Goal: Task Accomplishment & Management: Complete application form

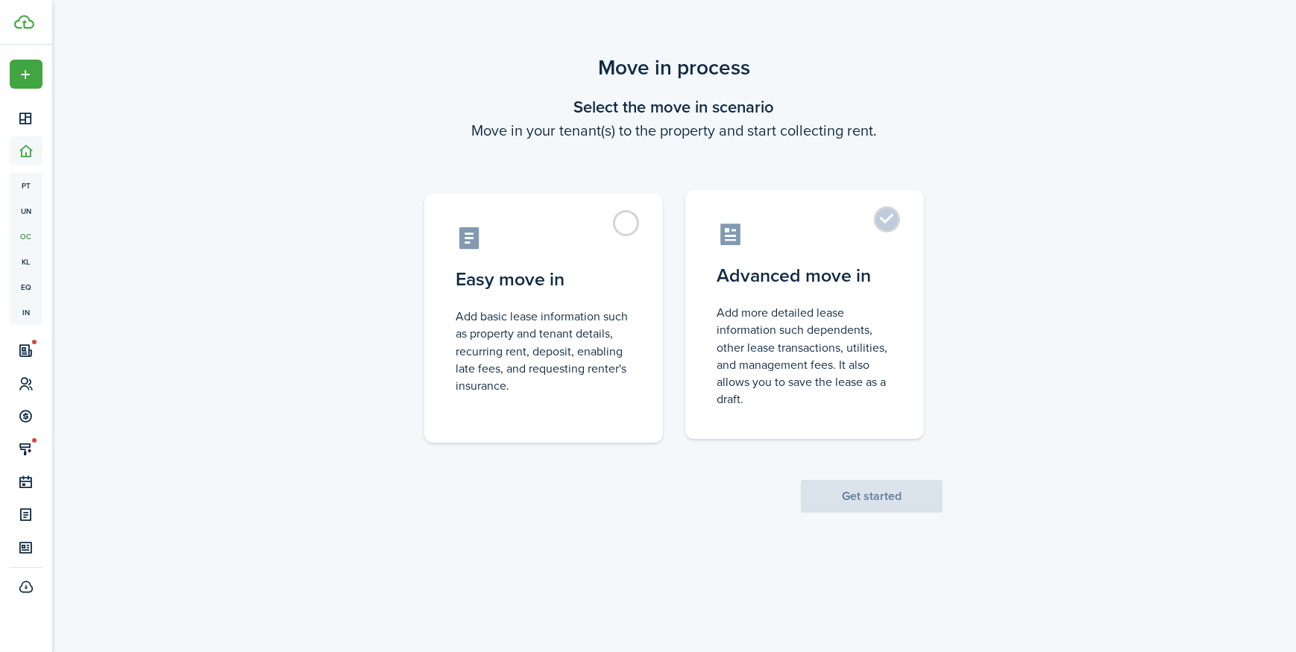
click at [842, 318] on control-radio-card-description "Add more detailed lease information such dependents, other lease transactions, …" at bounding box center [804, 356] width 176 height 104
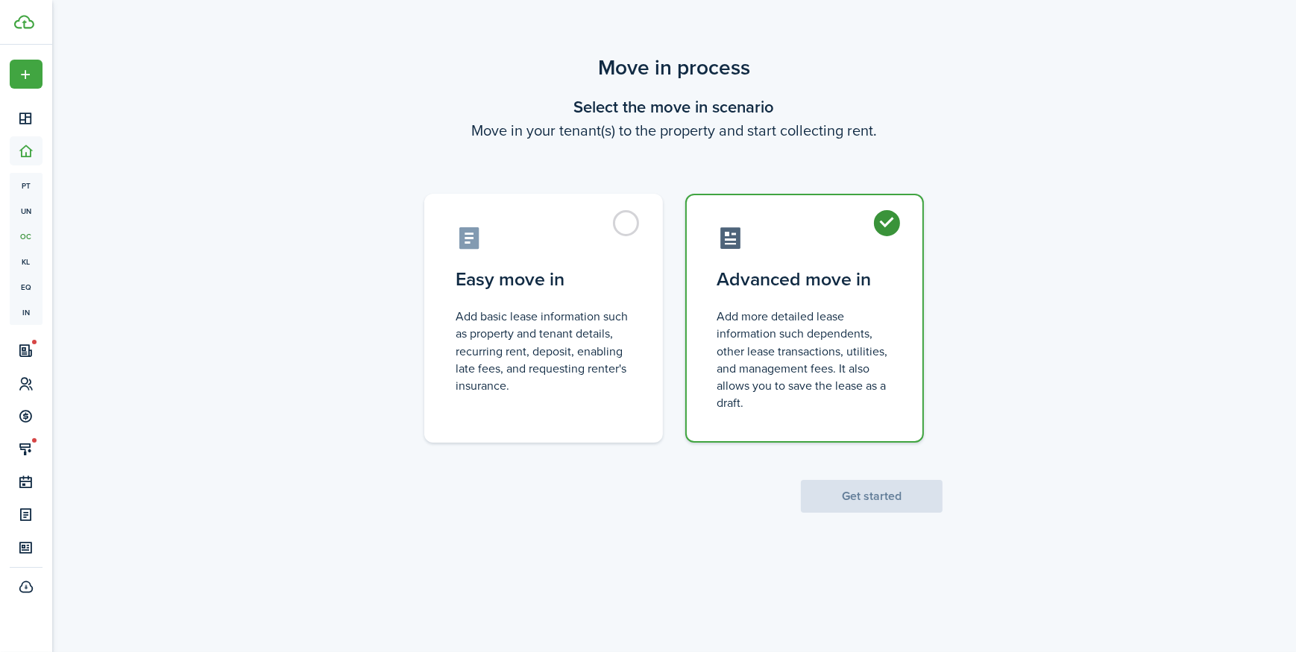
radio input "true"
click at [895, 505] on button "Get started" at bounding box center [872, 496] width 142 height 33
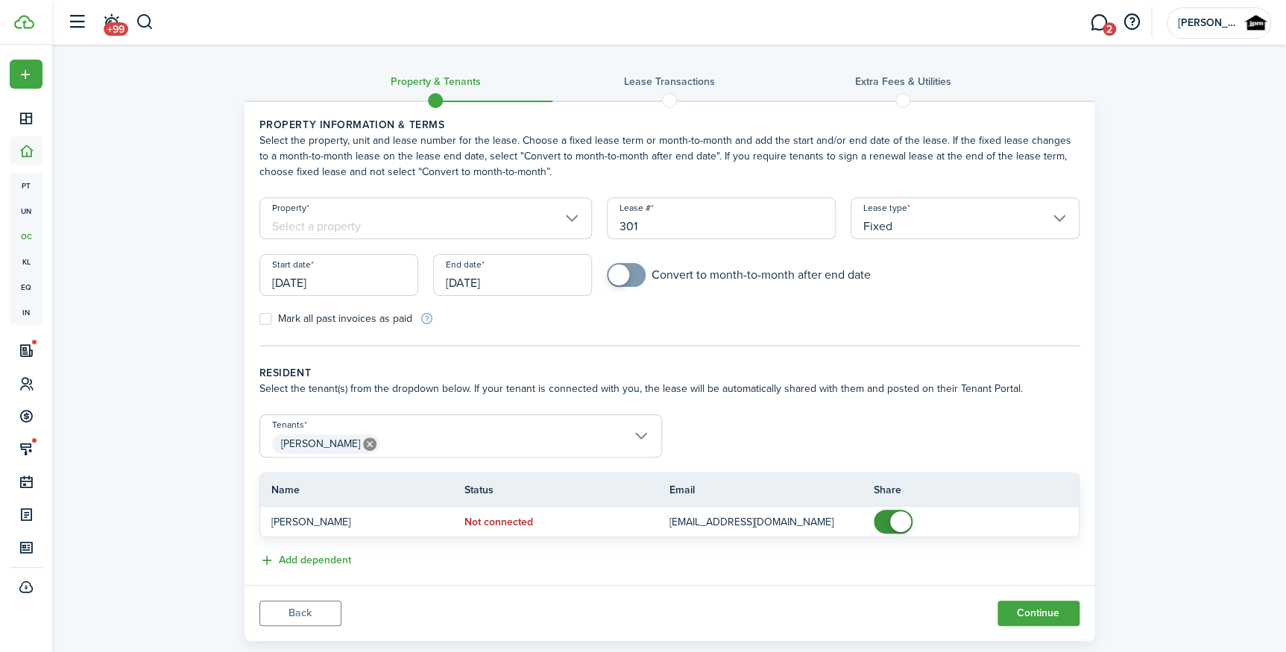
click at [365, 294] on input "[DATE]" at bounding box center [338, 275] width 159 height 42
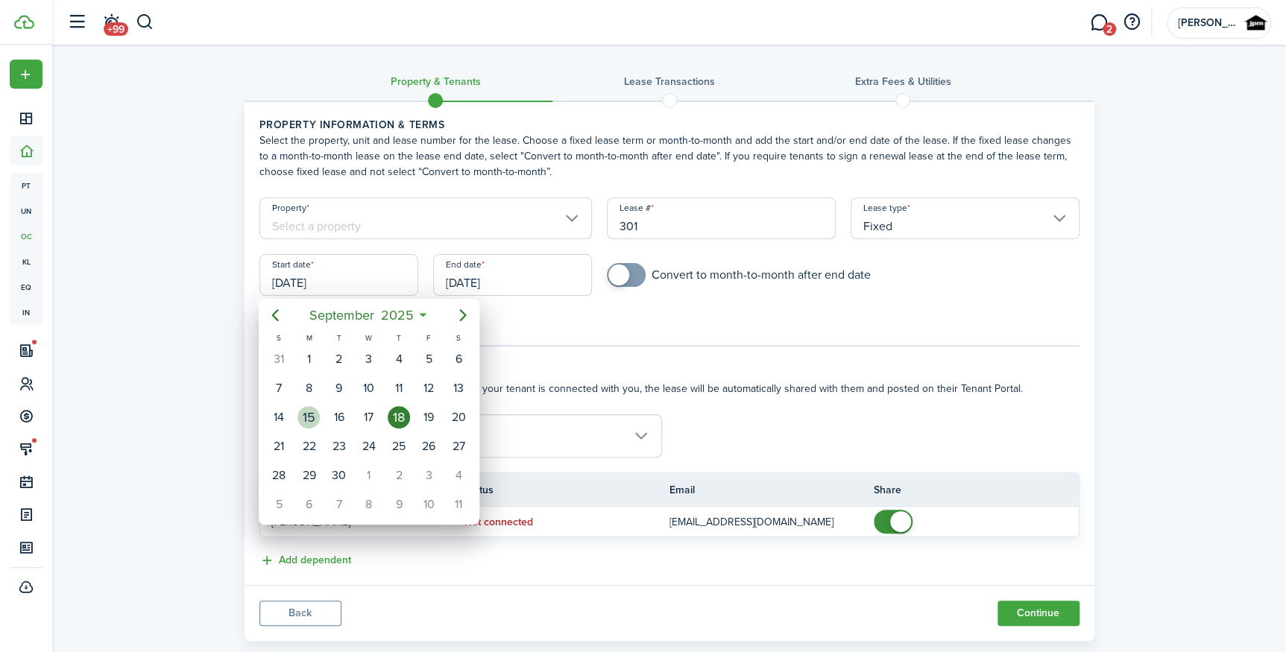
click at [320, 415] on div "15" at bounding box center [308, 417] width 22 height 22
type input "[DATE]"
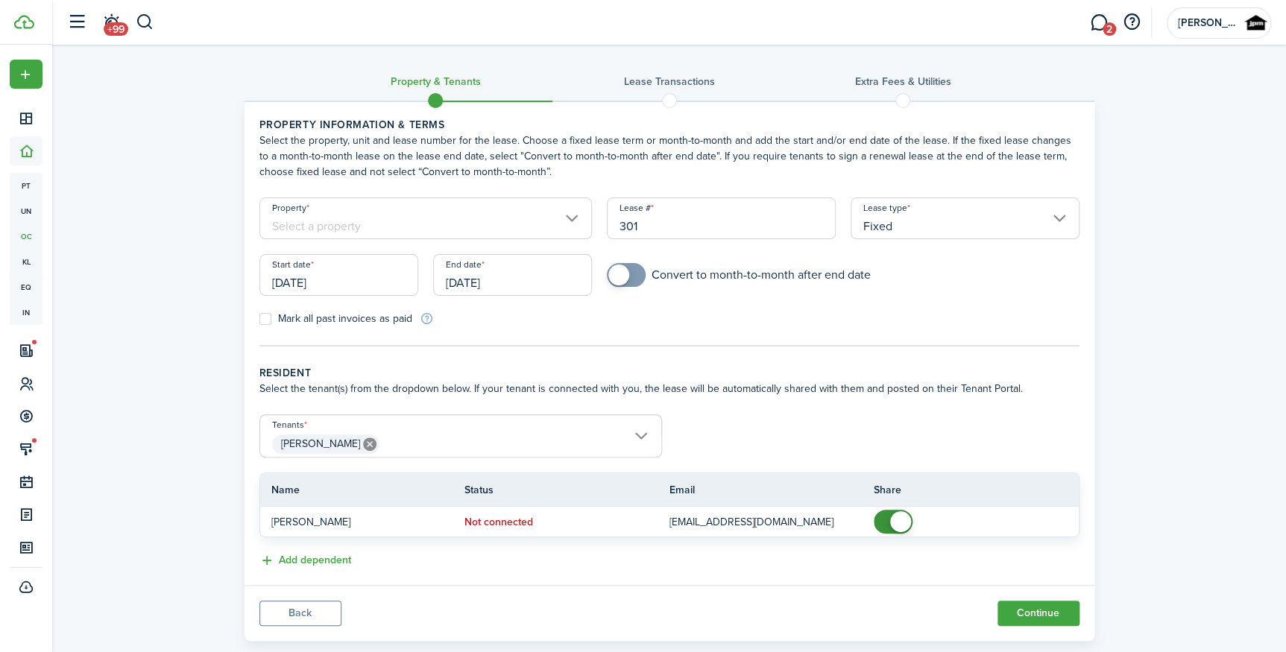
click at [509, 289] on input "[DATE]" at bounding box center [512, 275] width 159 height 42
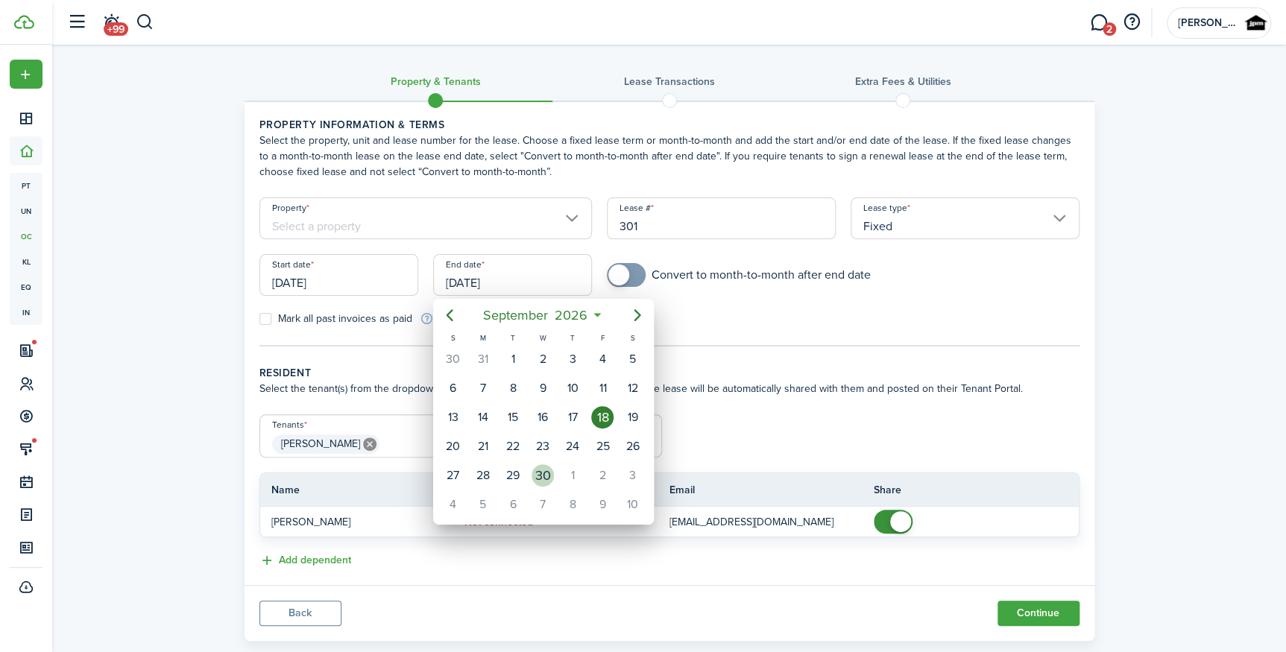
click at [548, 479] on div "30" at bounding box center [543, 475] width 22 height 22
type input "[DATE]"
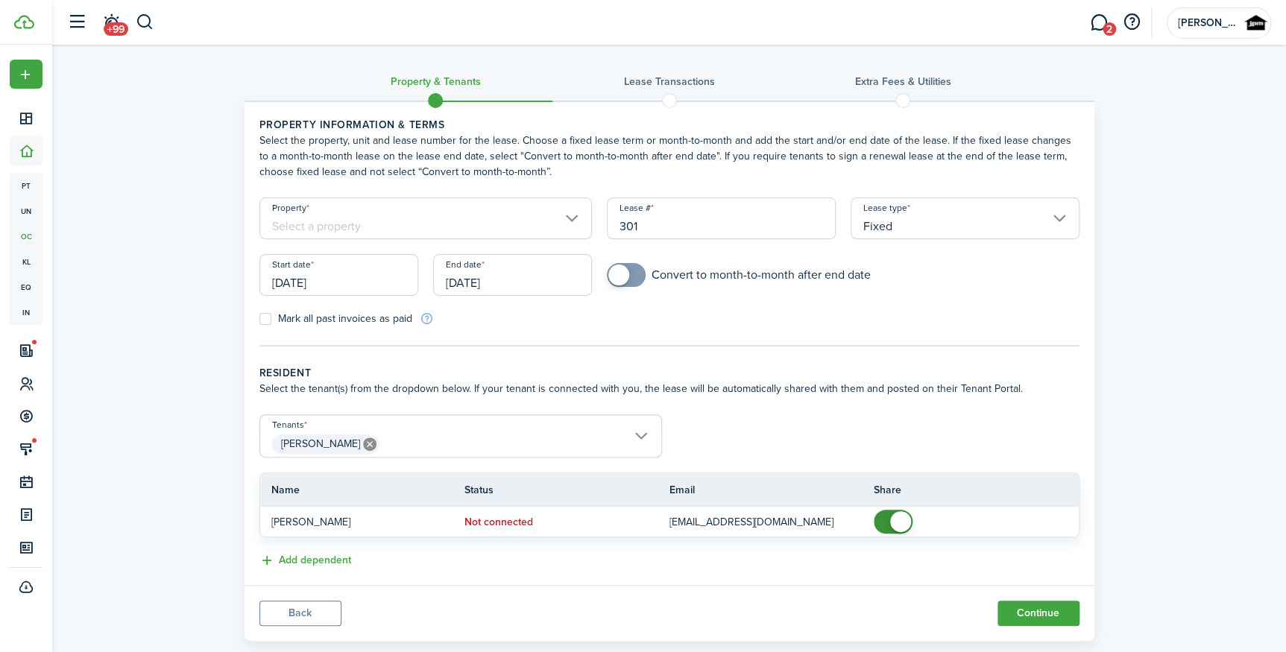
checkbox input "true"
click at [620, 276] on span at bounding box center [618, 275] width 21 height 21
click at [479, 207] on input "Property" at bounding box center [425, 219] width 333 height 42
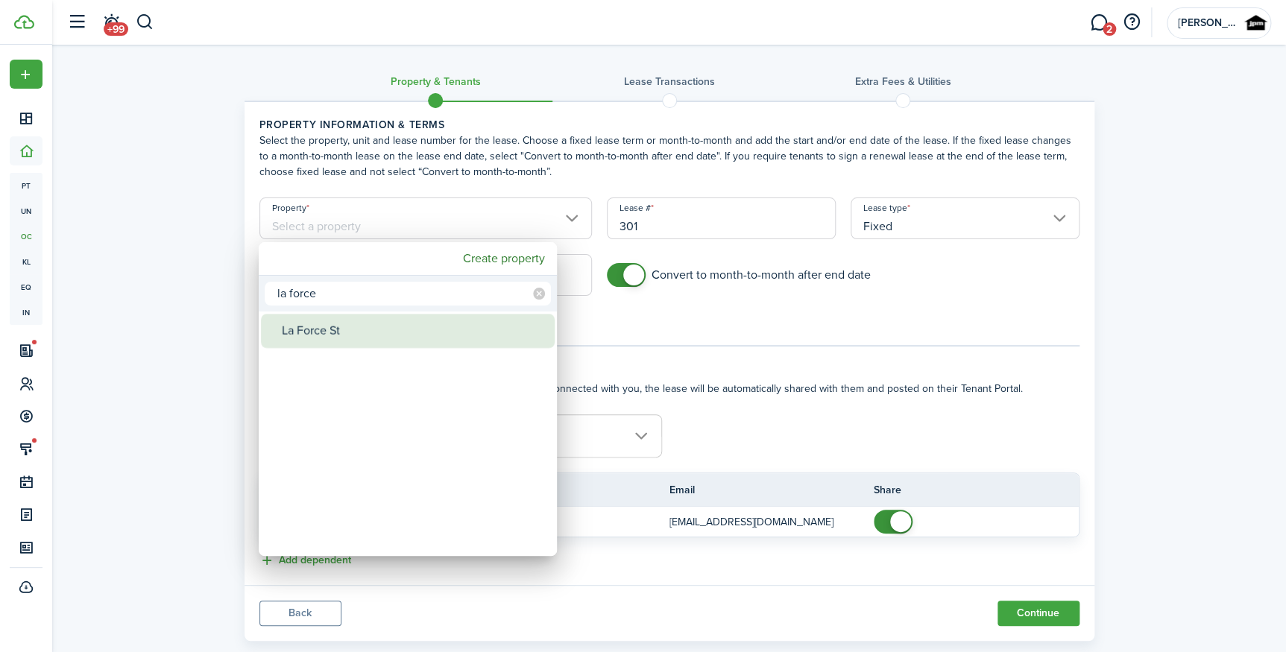
type input "la force"
click at [390, 327] on div "La Force St" at bounding box center [414, 331] width 264 height 34
type input "La Force St"
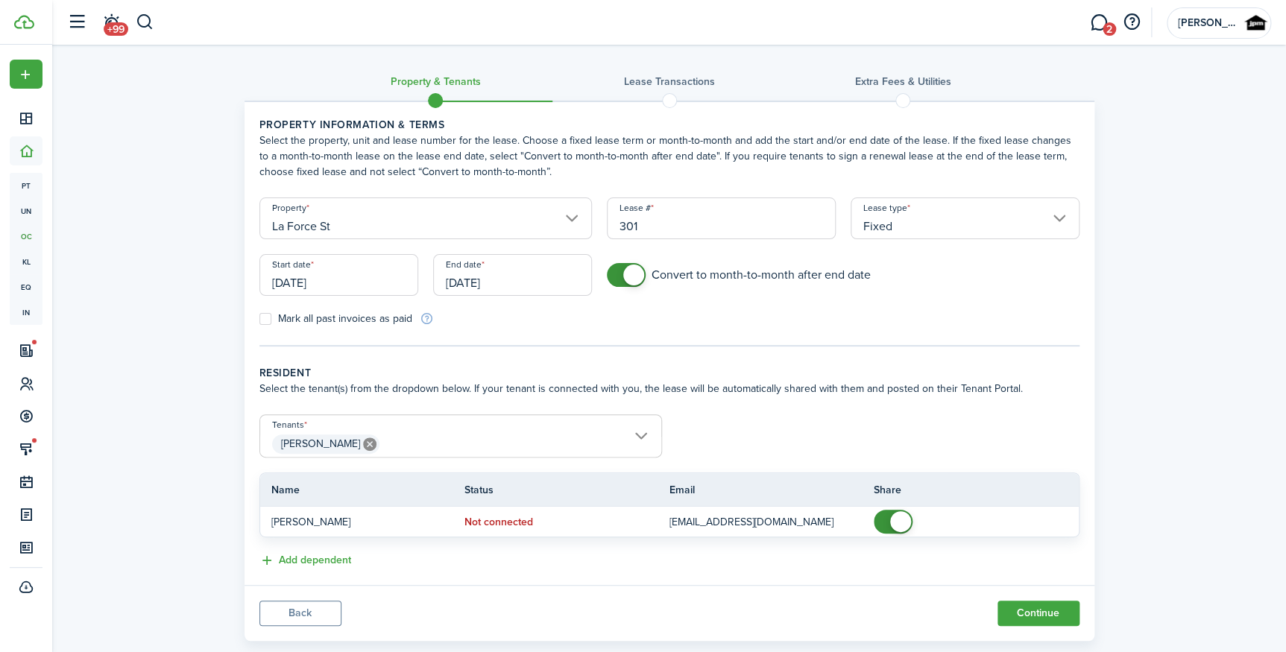
click at [810, 341] on tc-wizard-step "Property information & terms Select the property, unit and lease number for the…" at bounding box center [669, 232] width 820 height 230
click at [1023, 614] on button "Continue" at bounding box center [1038, 613] width 82 height 25
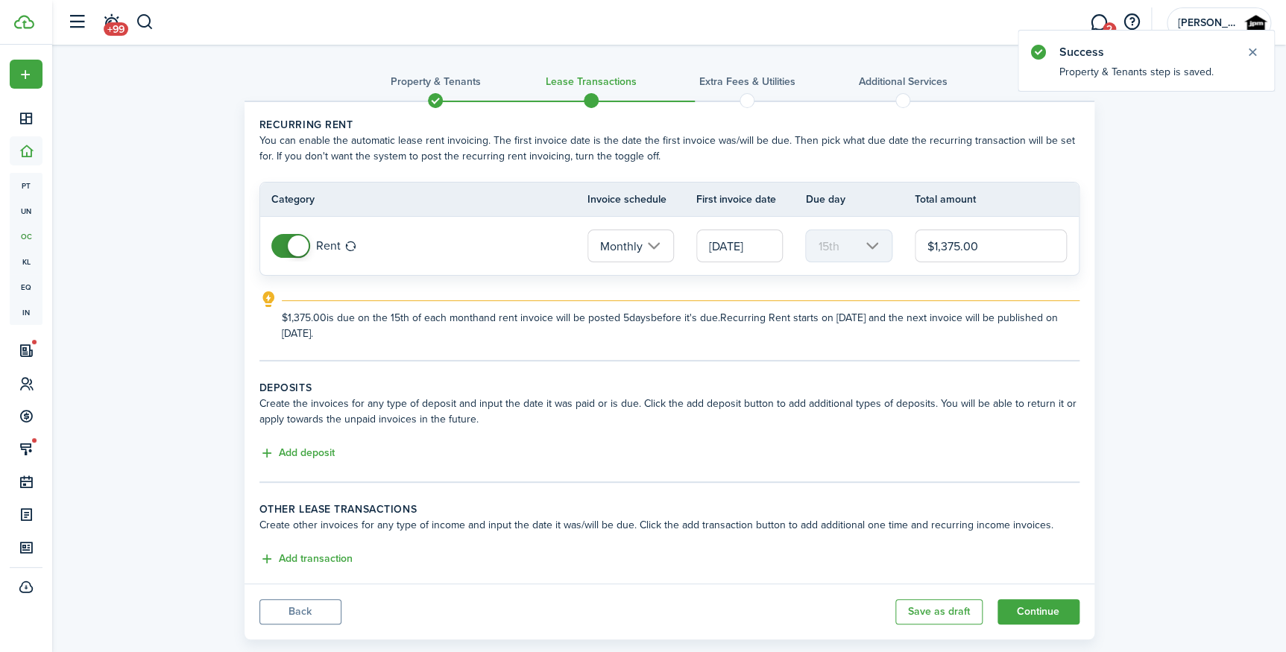
click at [730, 242] on input "[DATE]" at bounding box center [739, 246] width 86 height 33
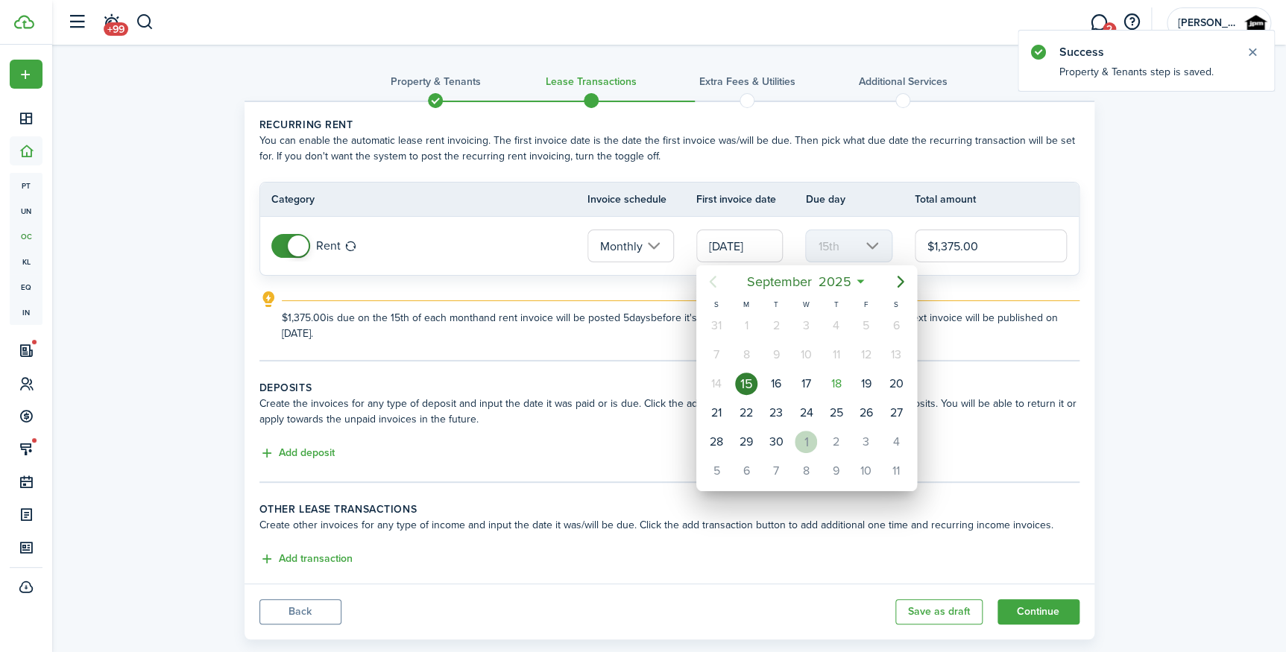
click at [799, 440] on div "1" at bounding box center [806, 442] width 22 height 22
type input "[DATE]"
type input "1st"
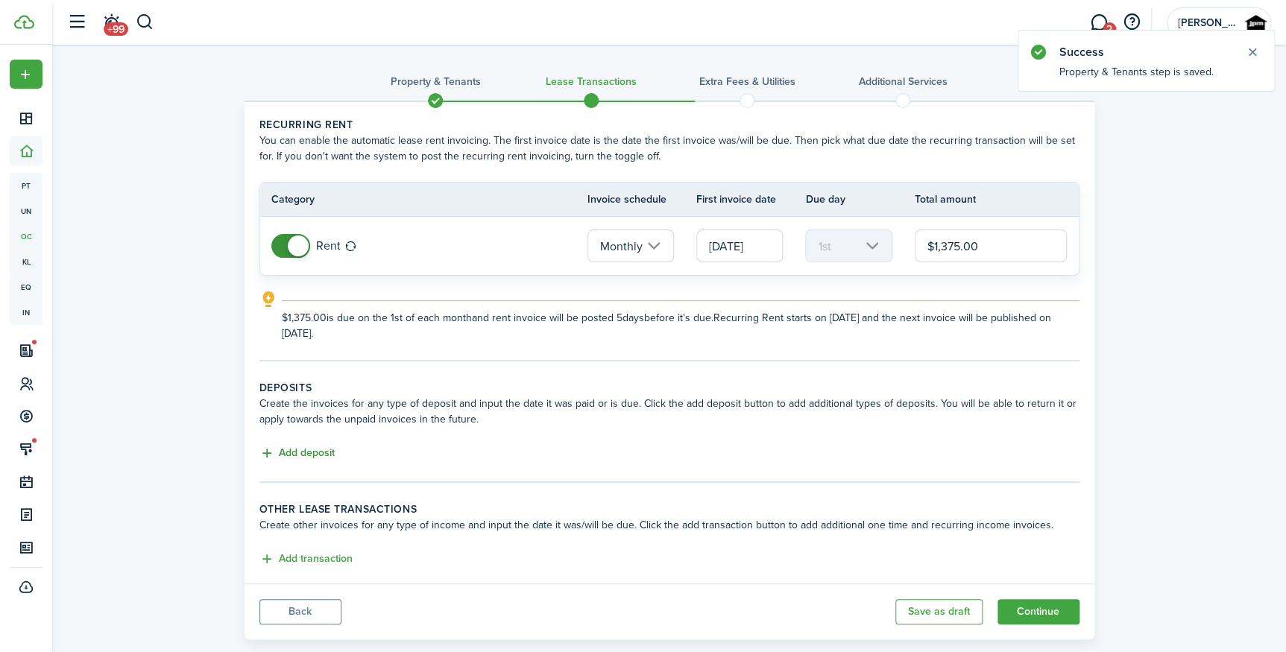
click at [306, 455] on button "Add deposit" at bounding box center [296, 453] width 75 height 17
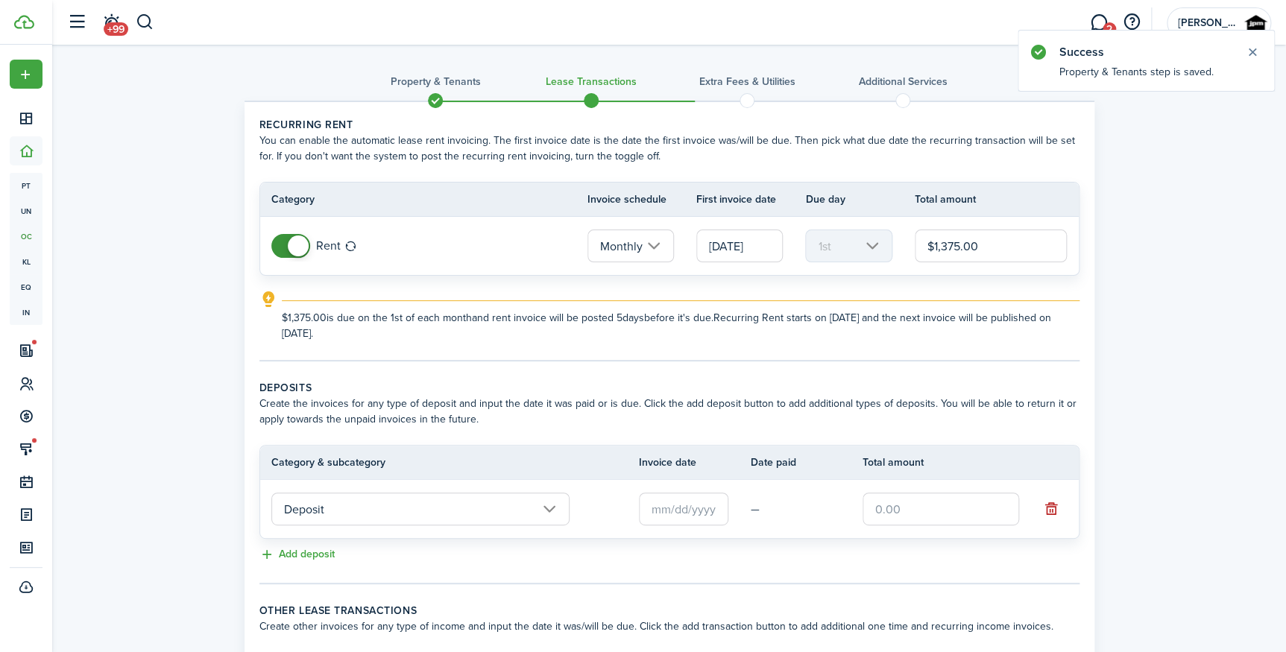
click at [376, 508] on input "Deposit" at bounding box center [420, 509] width 298 height 33
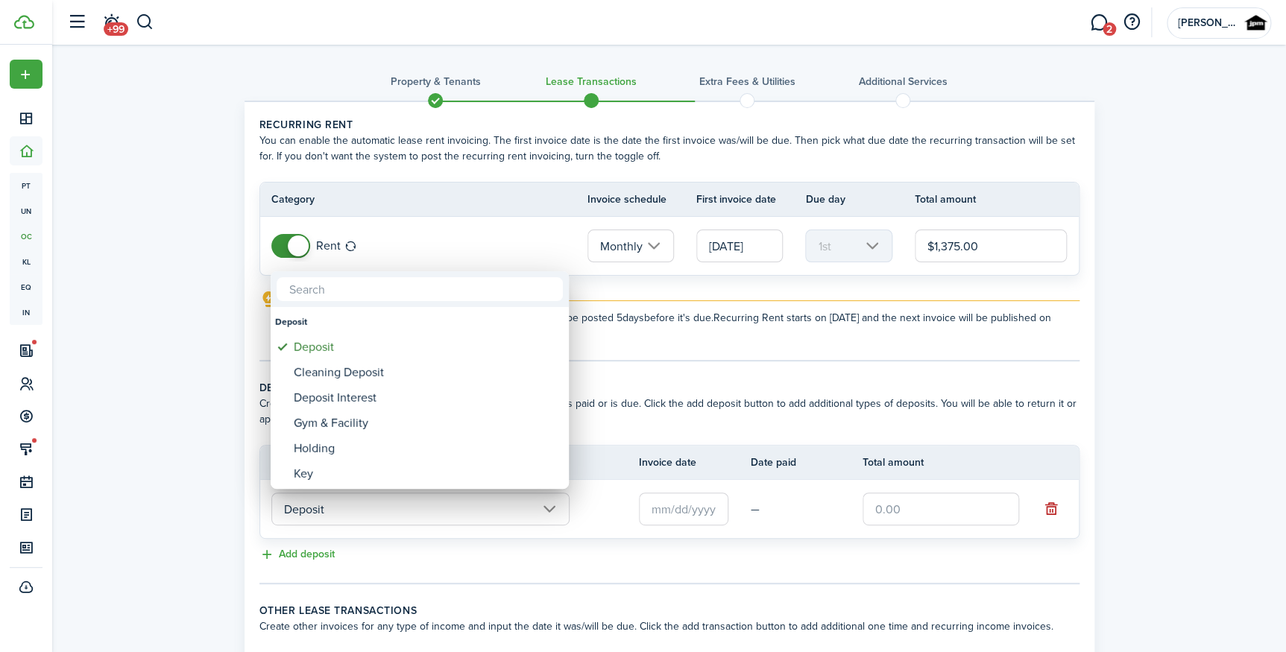
click at [669, 527] on div at bounding box center [643, 326] width 1525 height 891
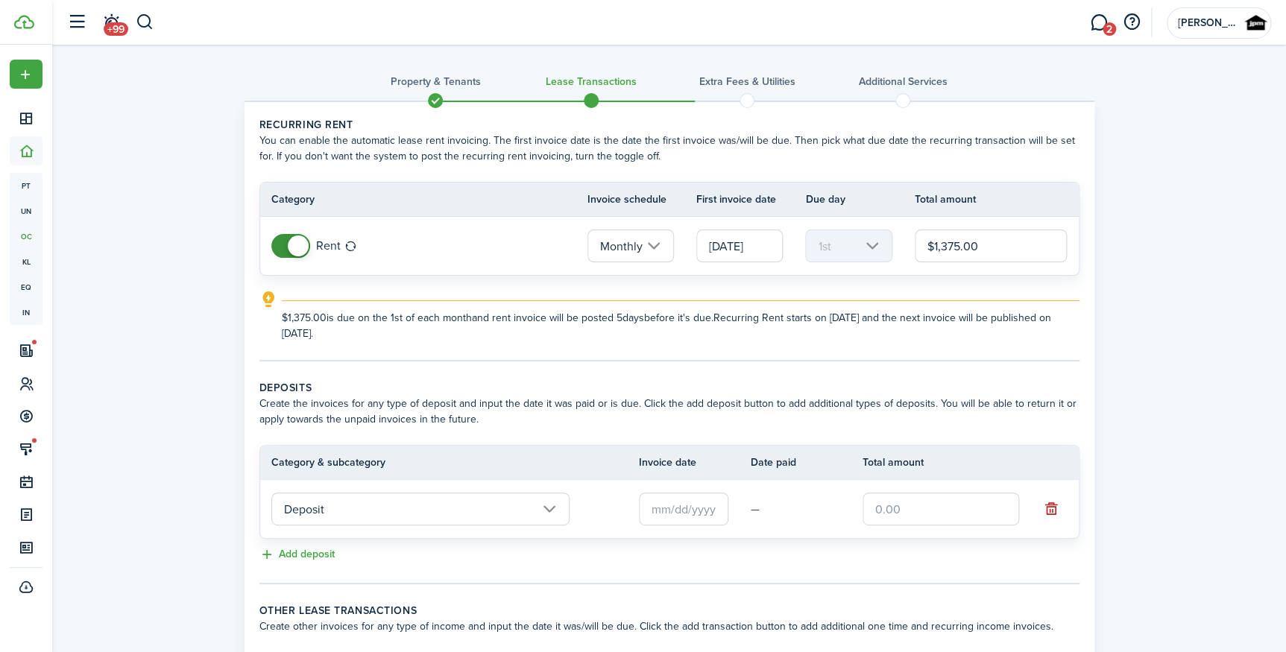
click at [676, 519] on input "text" at bounding box center [683, 509] width 89 height 33
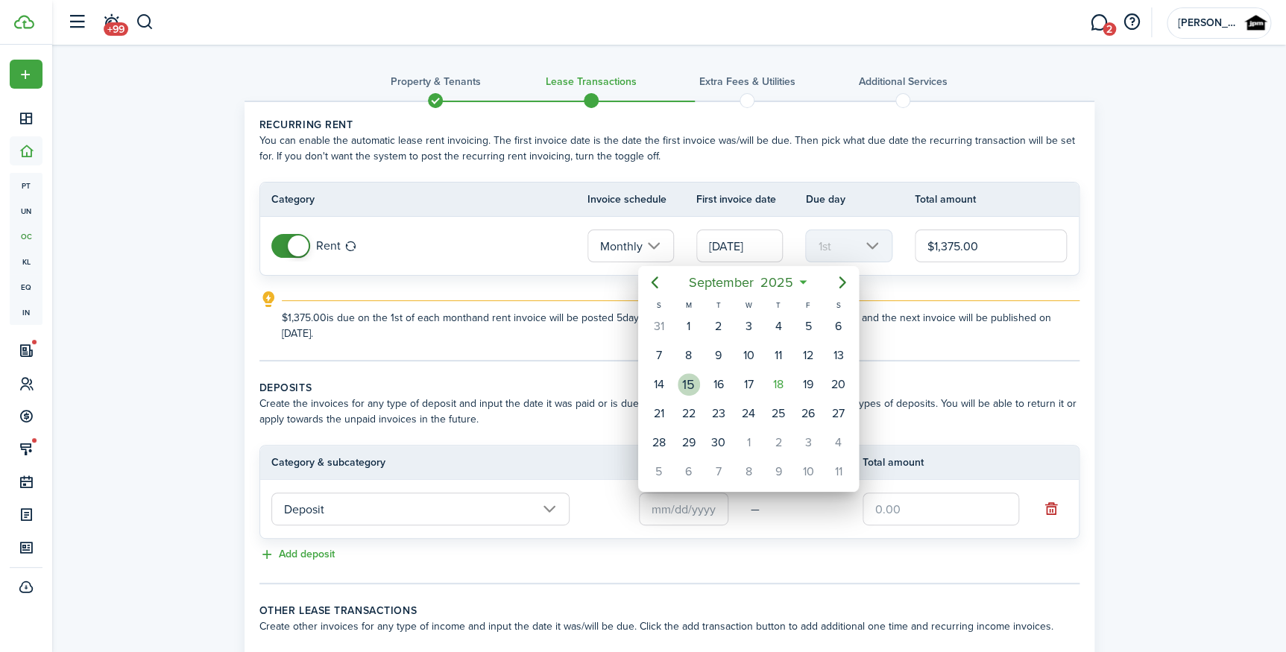
click at [691, 392] on div "15" at bounding box center [689, 384] width 22 height 22
type input "[DATE]"
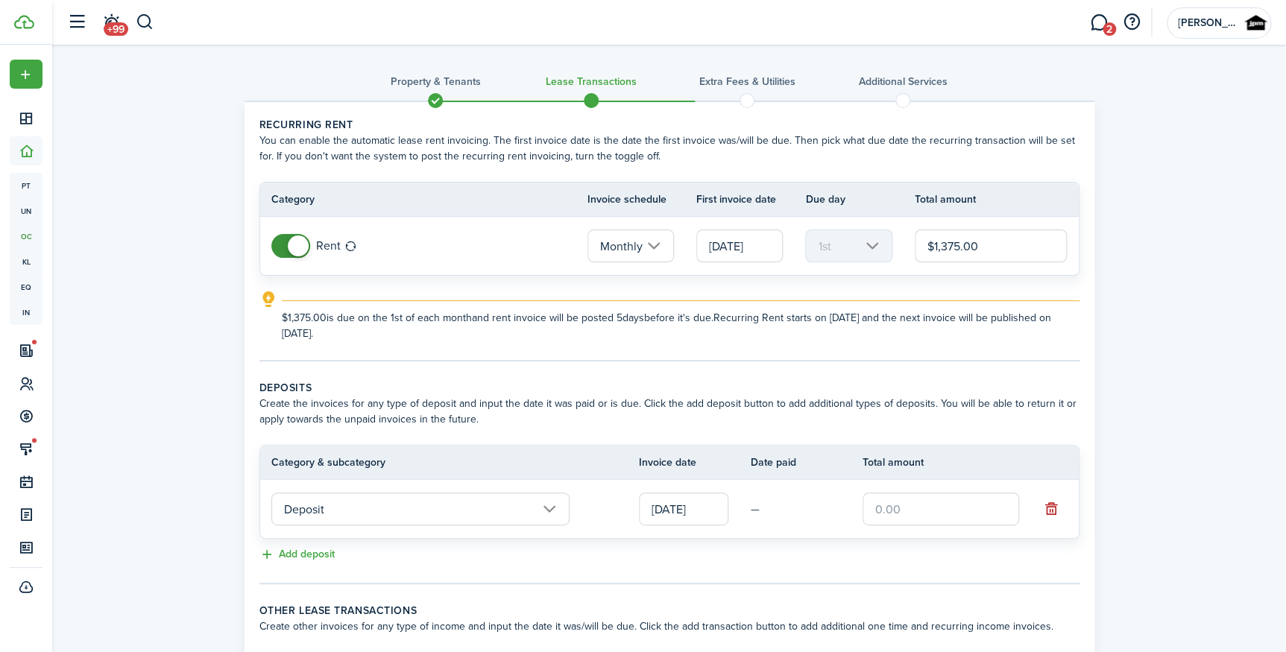
click at [879, 522] on input "text" at bounding box center [941, 509] width 157 height 33
type input "$1,360.00"
click at [320, 555] on button "Add deposit" at bounding box center [296, 554] width 75 height 17
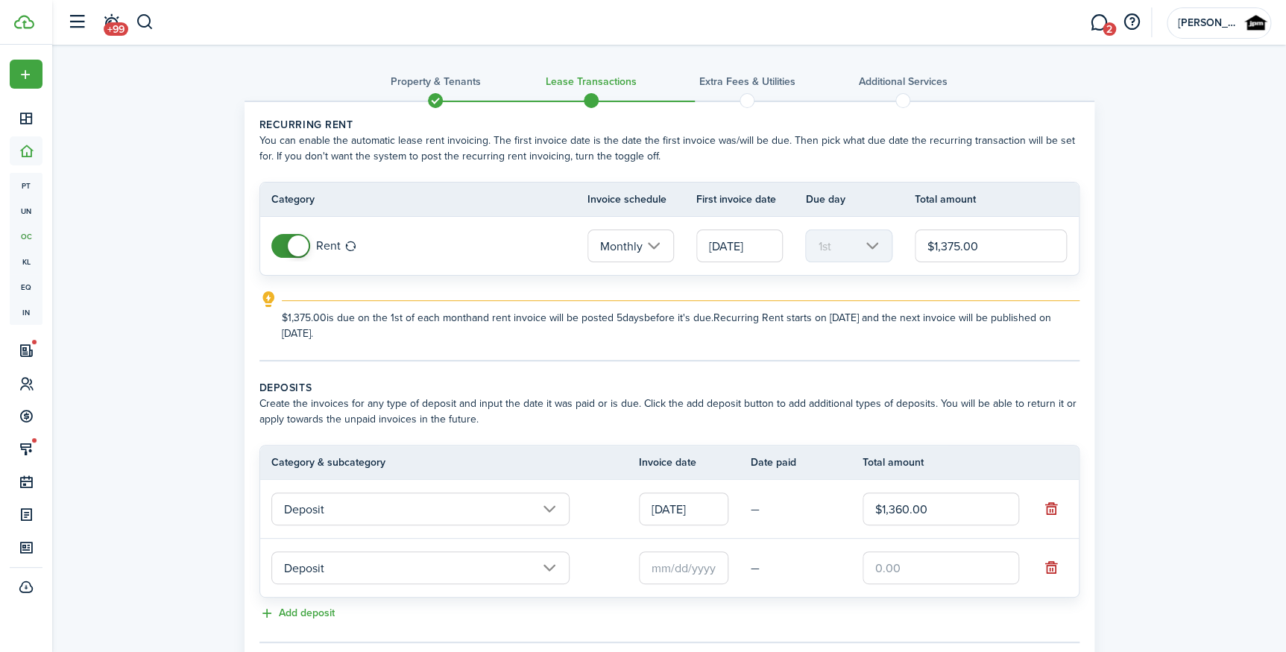
click at [394, 559] on input "Deposit" at bounding box center [420, 568] width 298 height 33
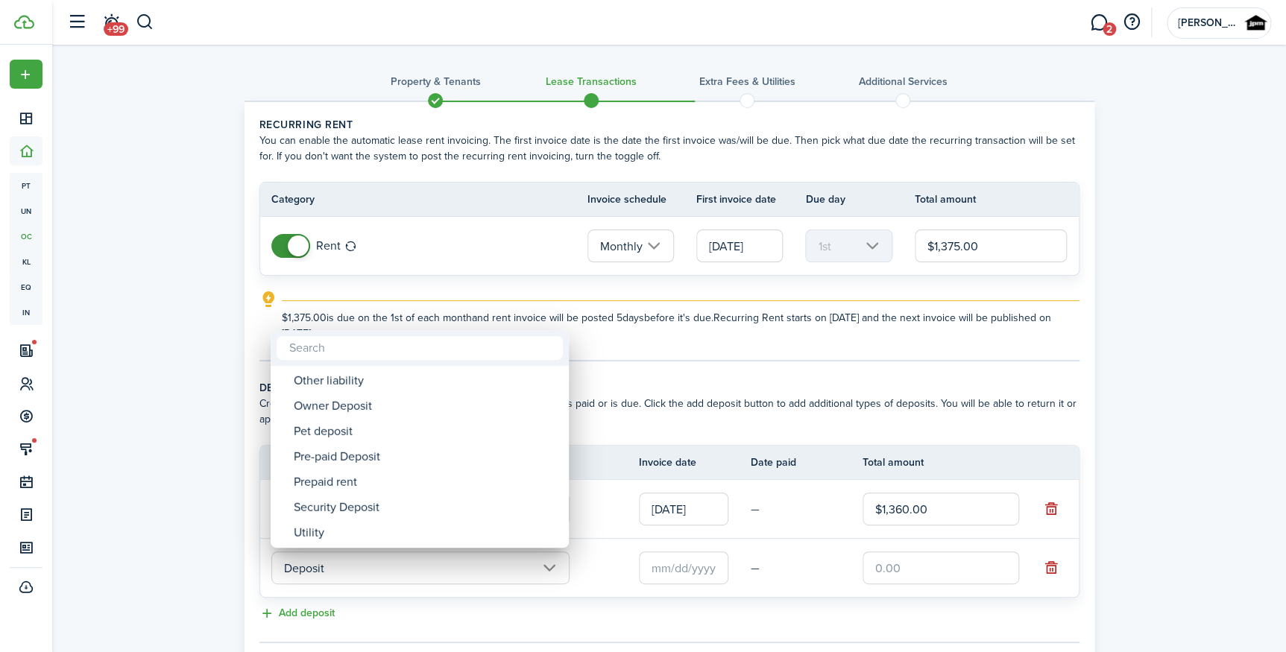
click at [693, 355] on div at bounding box center [643, 326] width 1525 height 891
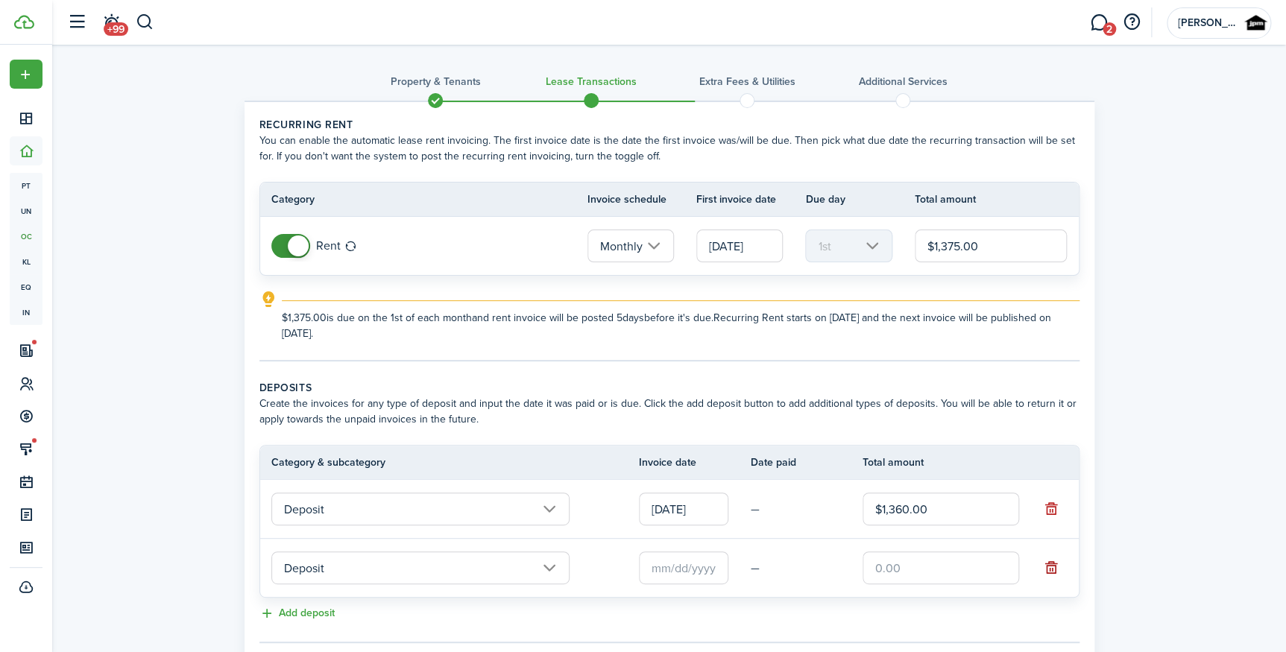
click at [1051, 567] on button "button" at bounding box center [1051, 568] width 21 height 21
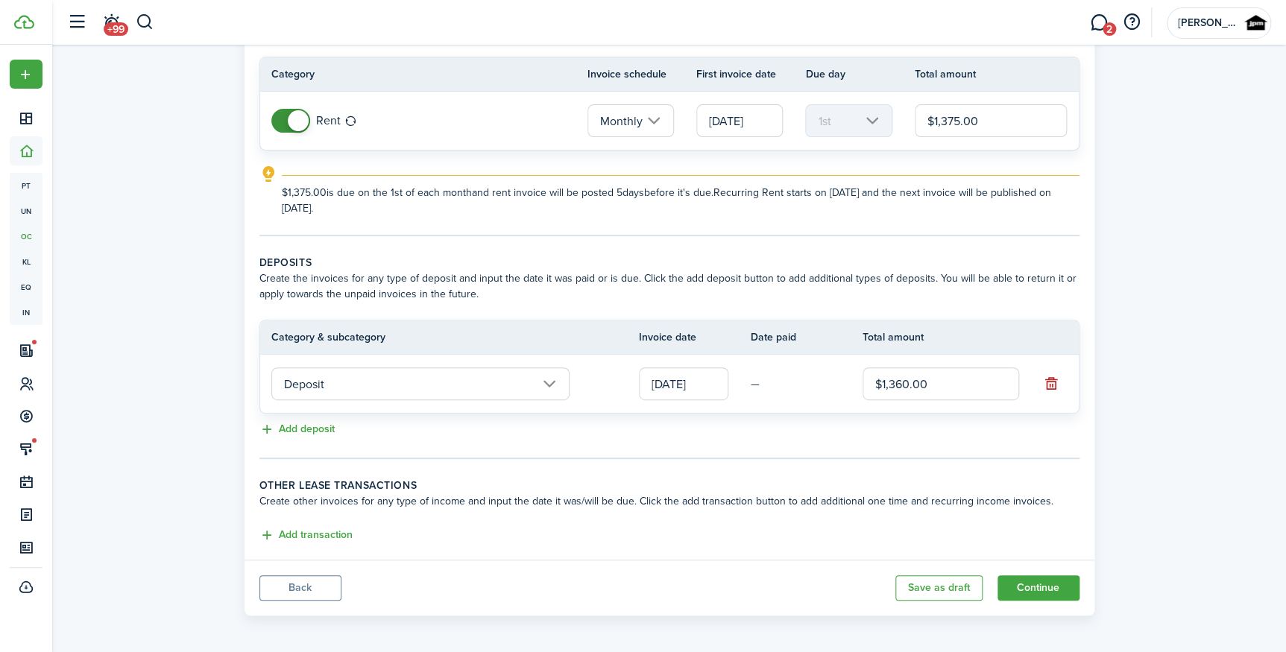
scroll to position [128, 0]
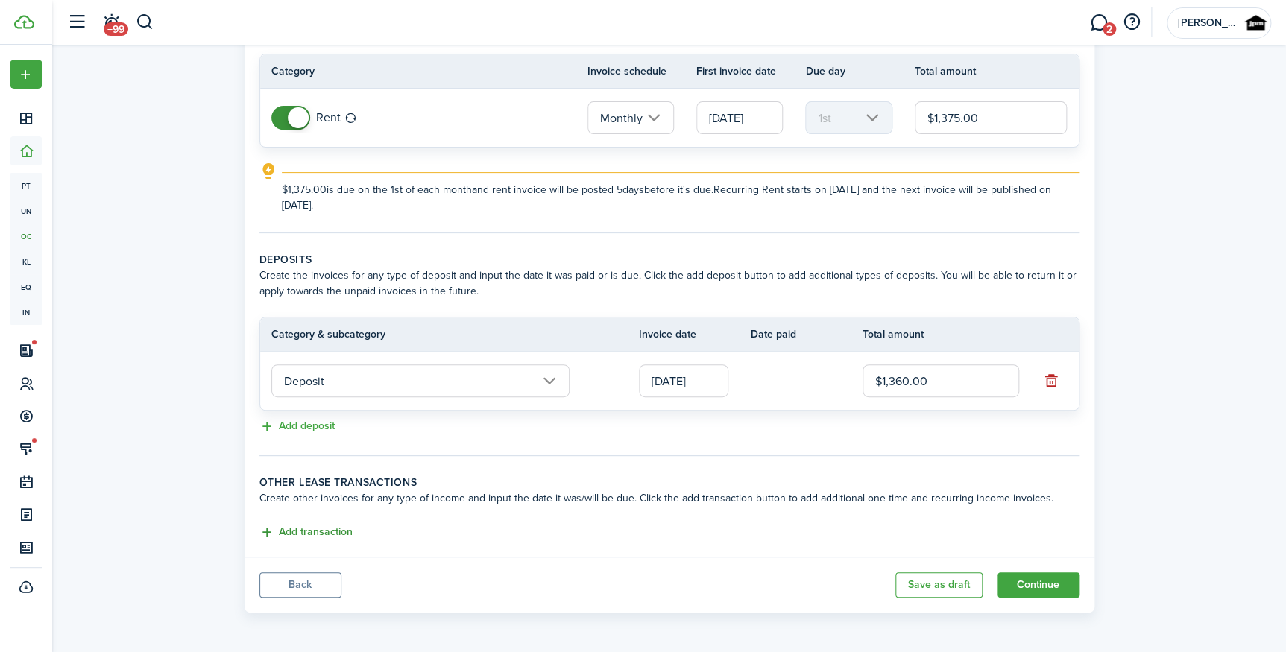
click at [306, 526] on button "Add transaction" at bounding box center [305, 532] width 93 height 17
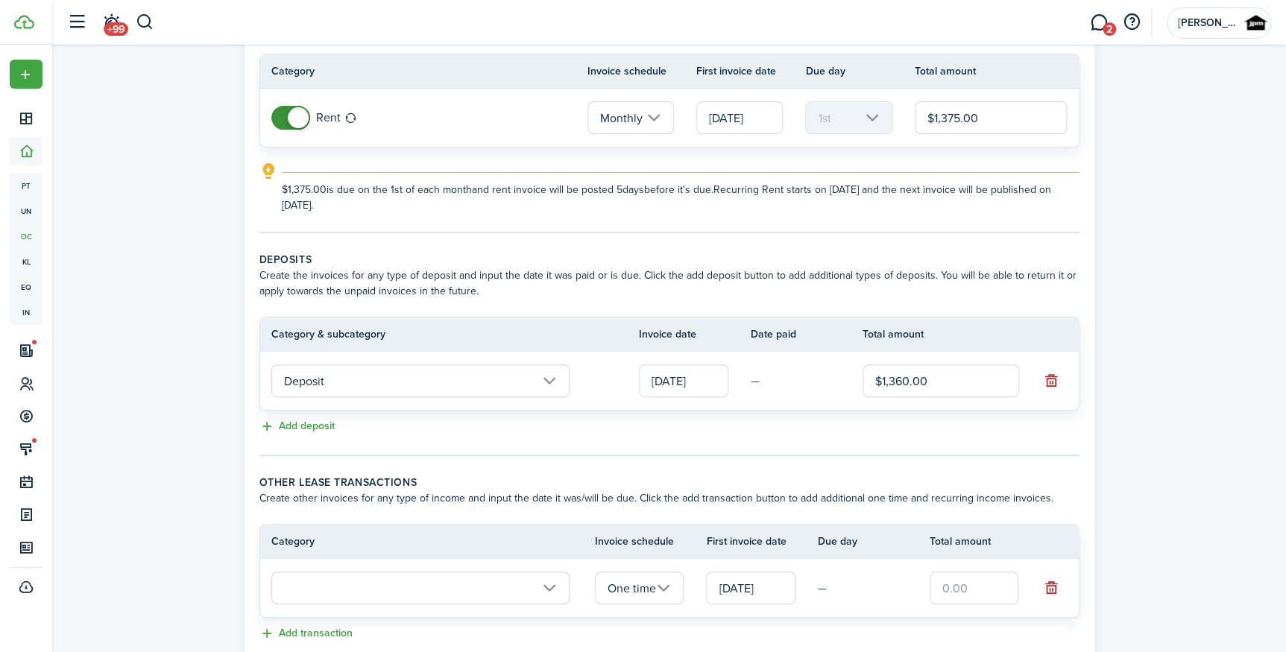
click at [368, 585] on input "text" at bounding box center [420, 588] width 298 height 33
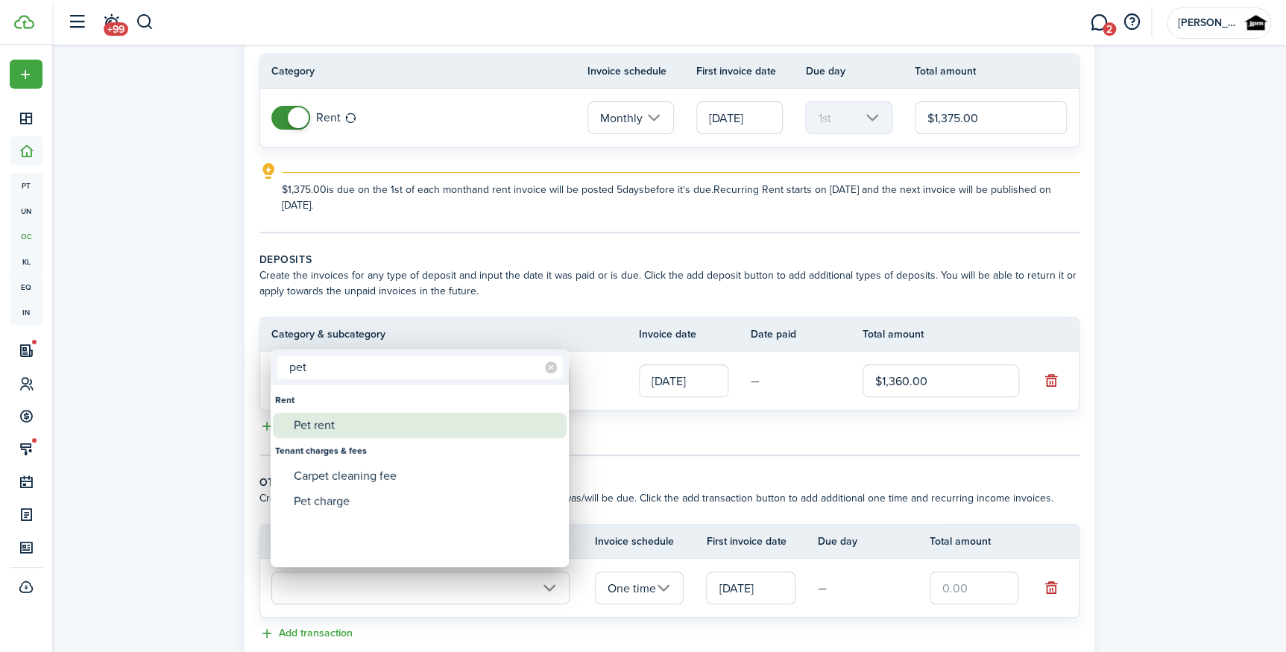
type input "pet"
click at [368, 426] on div "Pet rent" at bounding box center [426, 425] width 264 height 25
type input "Rent / Pet rent"
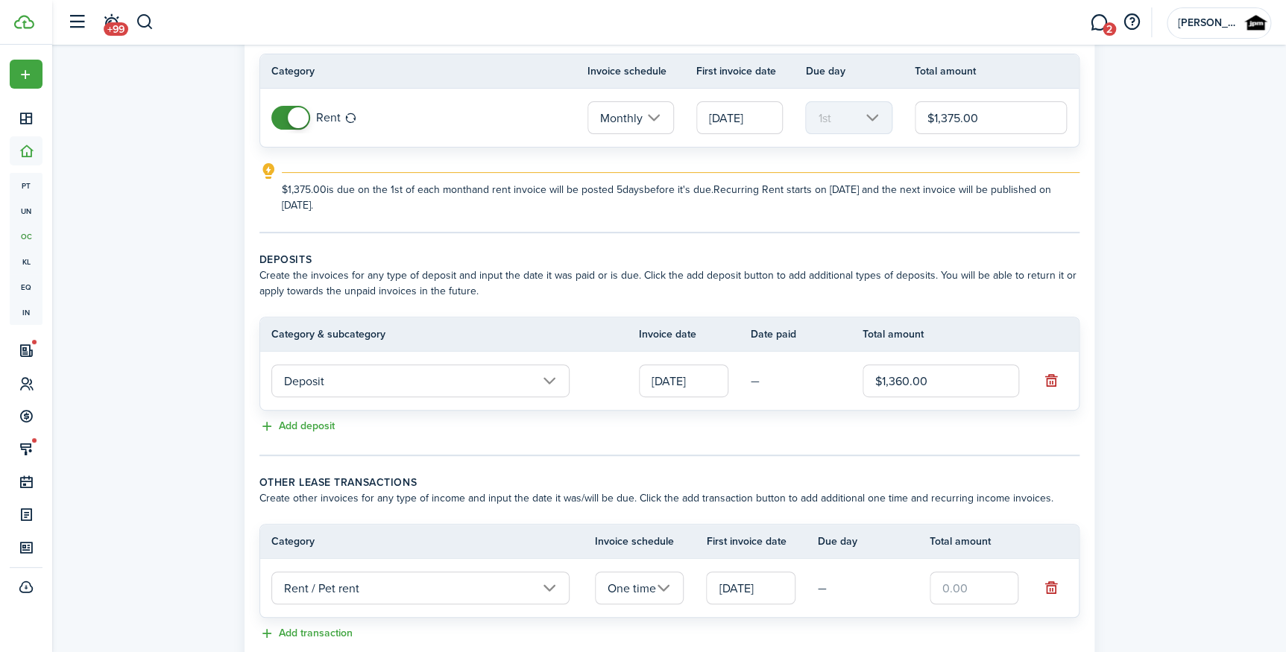
click at [979, 593] on input "text" at bounding box center [974, 588] width 89 height 33
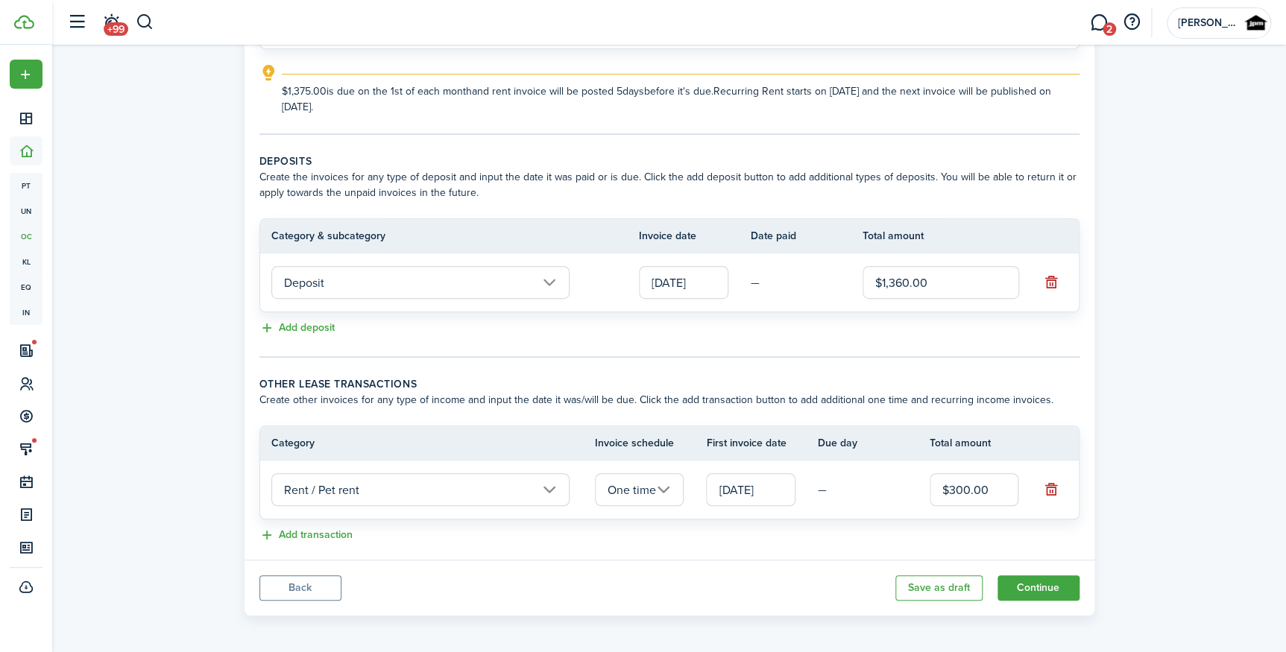
scroll to position [230, 0]
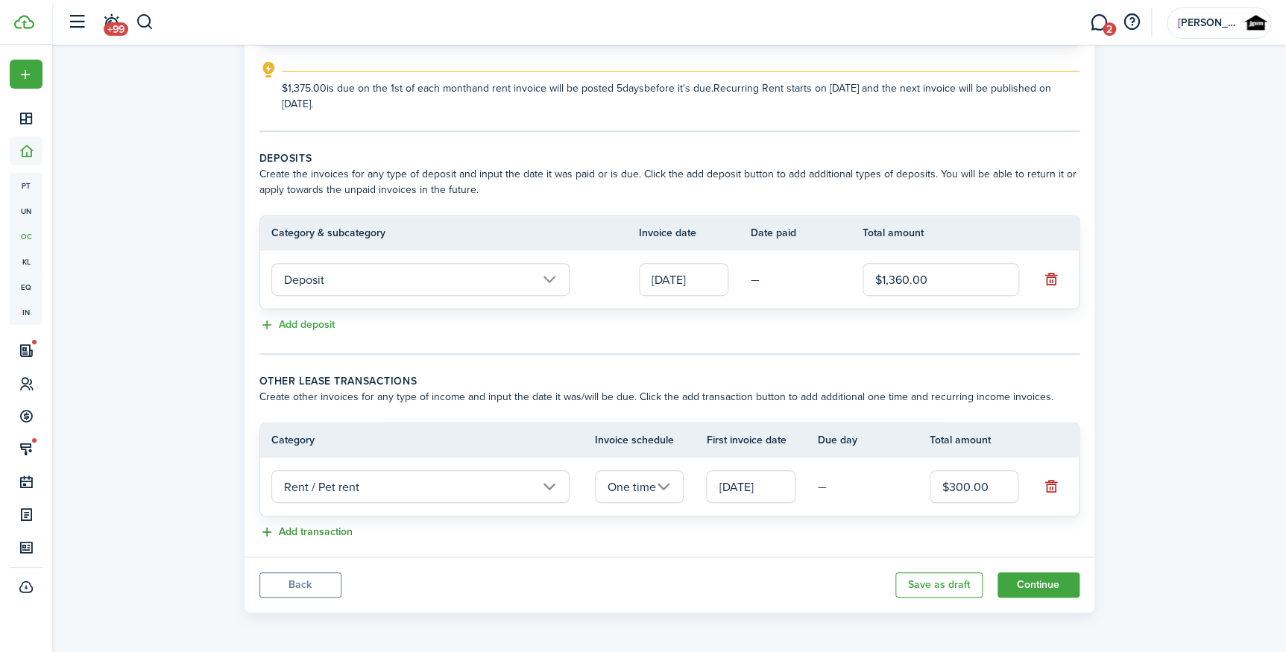
type input "$300.00"
click at [302, 524] on button "Add transaction" at bounding box center [305, 532] width 93 height 17
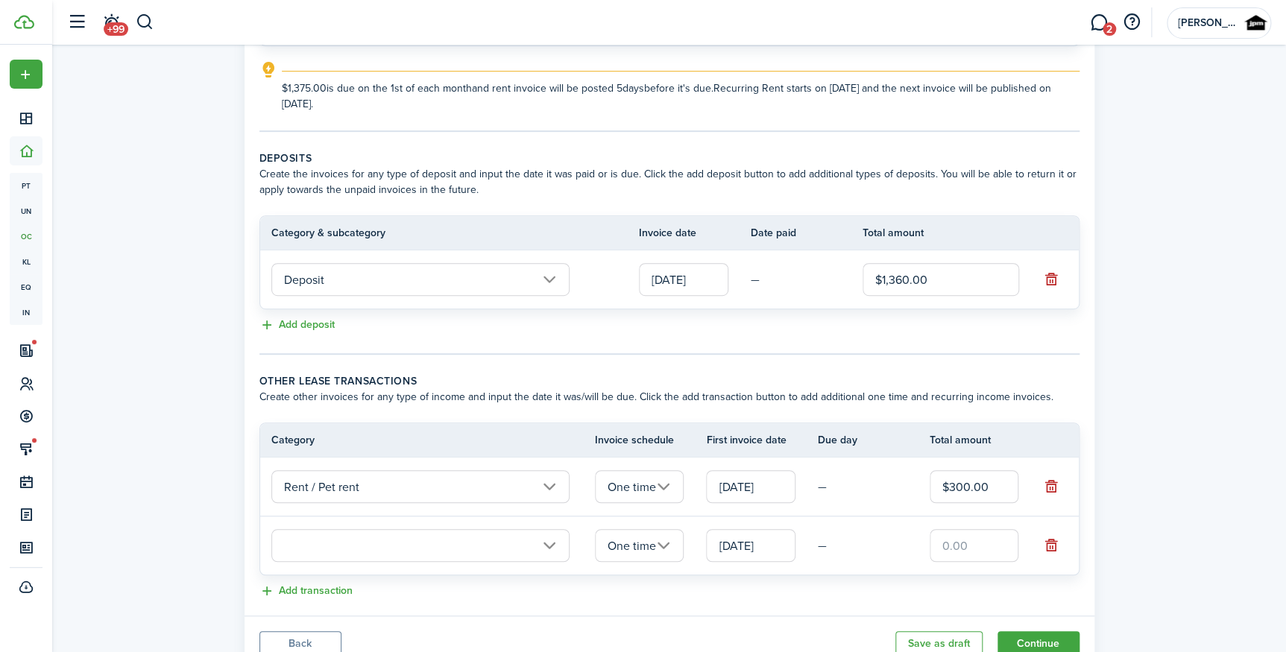
click at [353, 559] on input "text" at bounding box center [420, 545] width 298 height 33
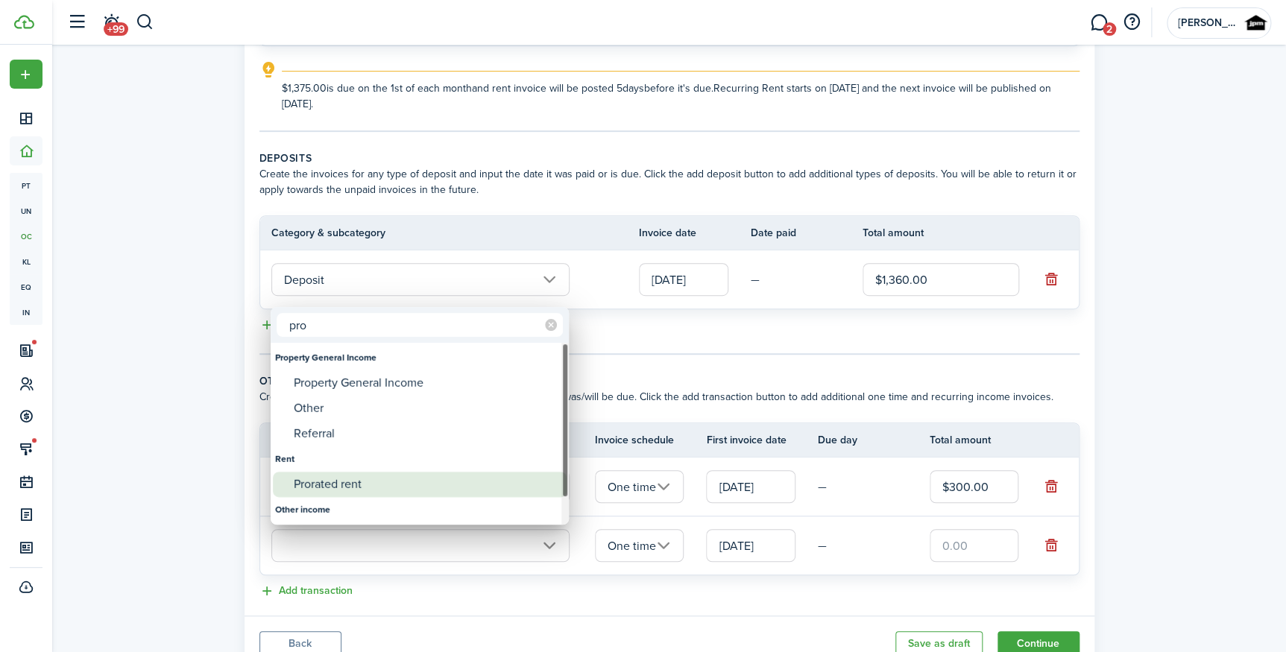
type input "pro"
click at [414, 487] on div "Prorated rent" at bounding box center [426, 484] width 264 height 25
type input "Rent / Prorated rent"
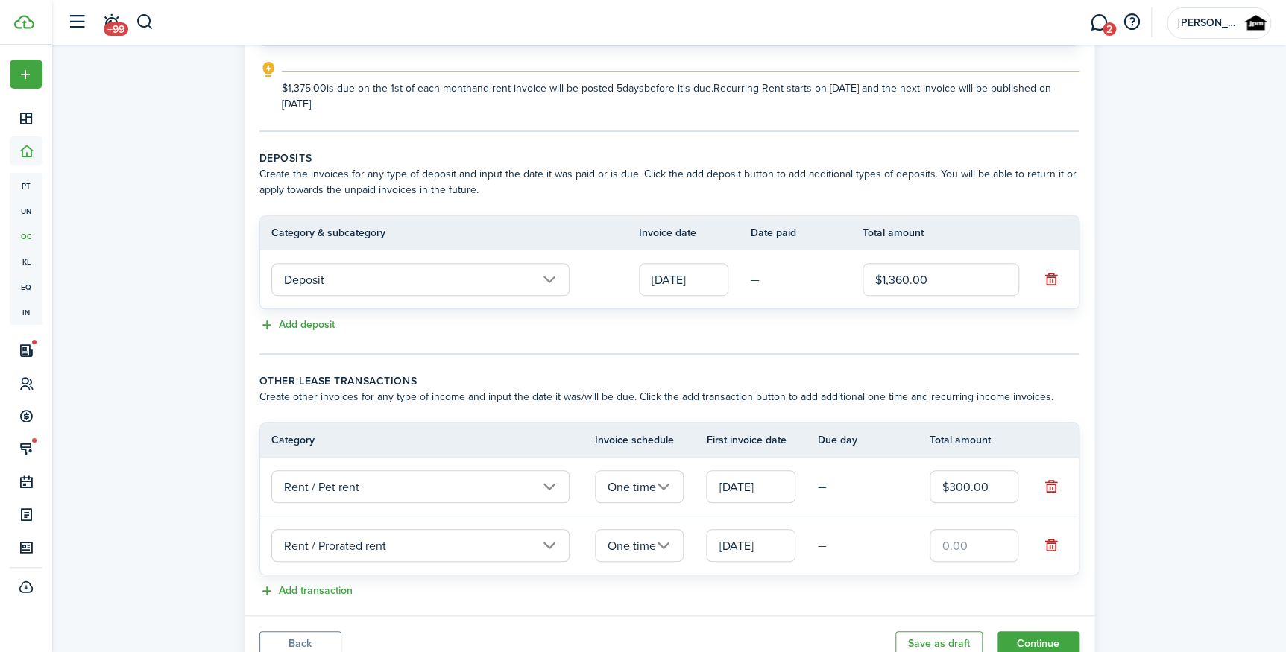
click at [962, 545] on input "text" at bounding box center [974, 545] width 89 height 33
click at [972, 553] on input "text" at bounding box center [974, 545] width 89 height 33
paste input "$680"
type input "$680.00"
click at [1041, 640] on button "Continue" at bounding box center [1038, 643] width 82 height 25
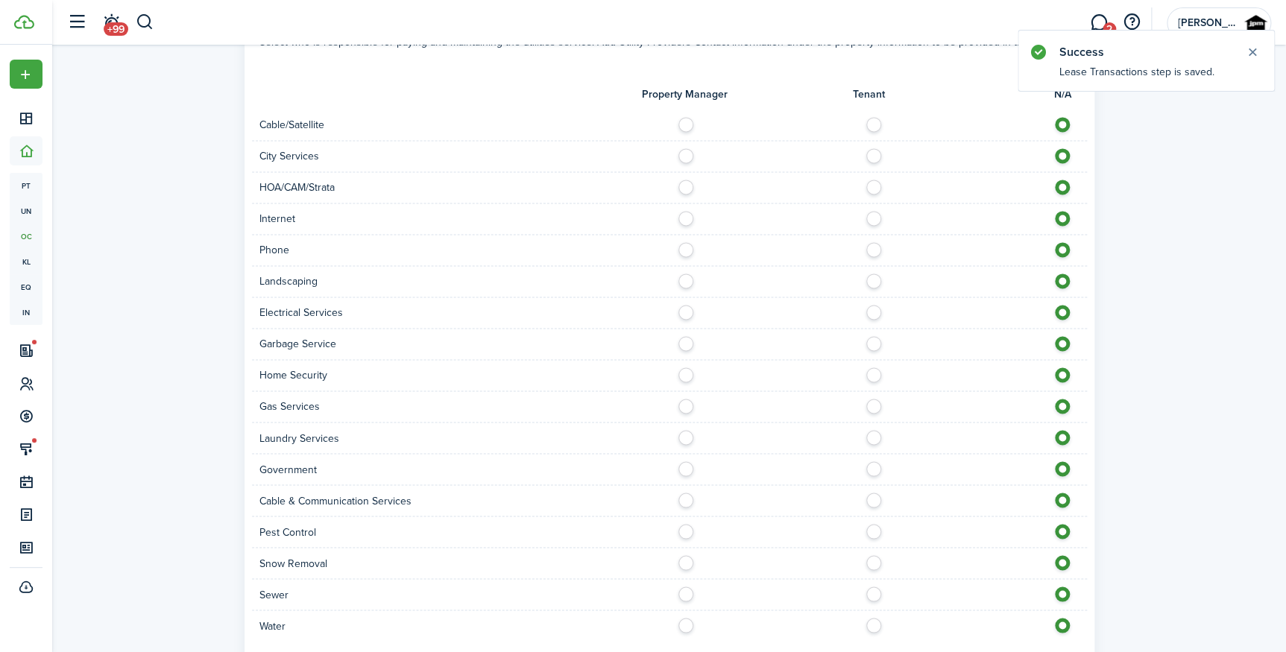
scroll to position [1082, 0]
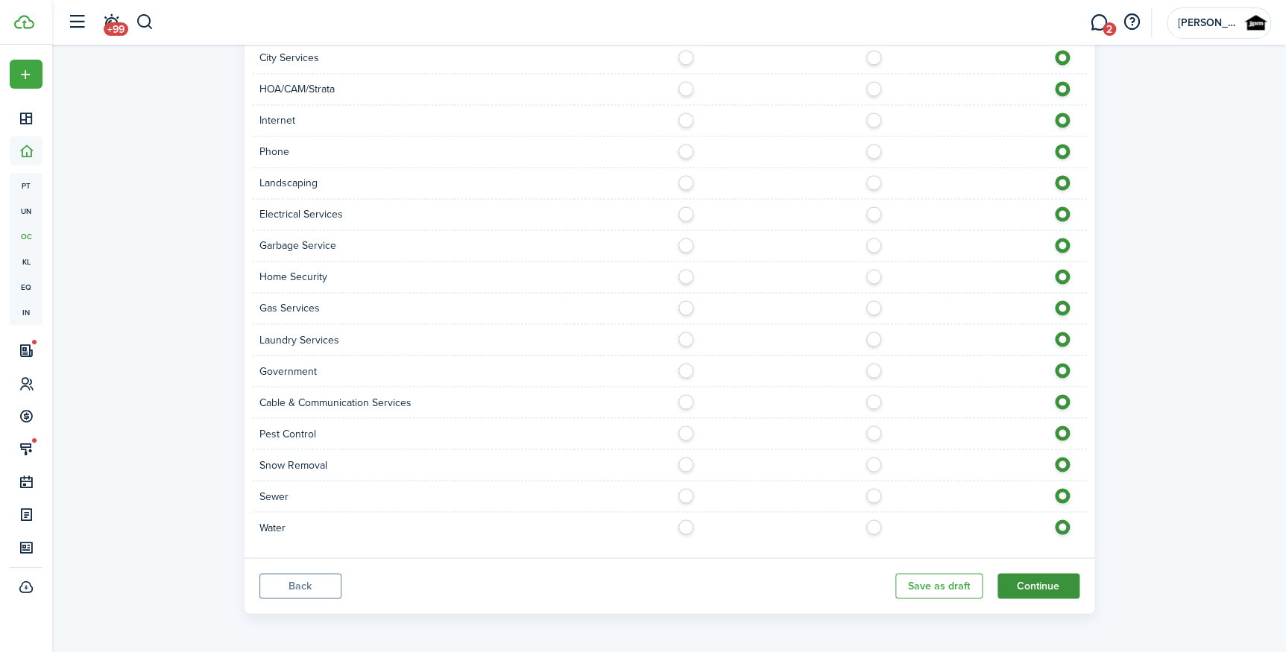
click at [1036, 587] on button "Continue" at bounding box center [1038, 585] width 82 height 25
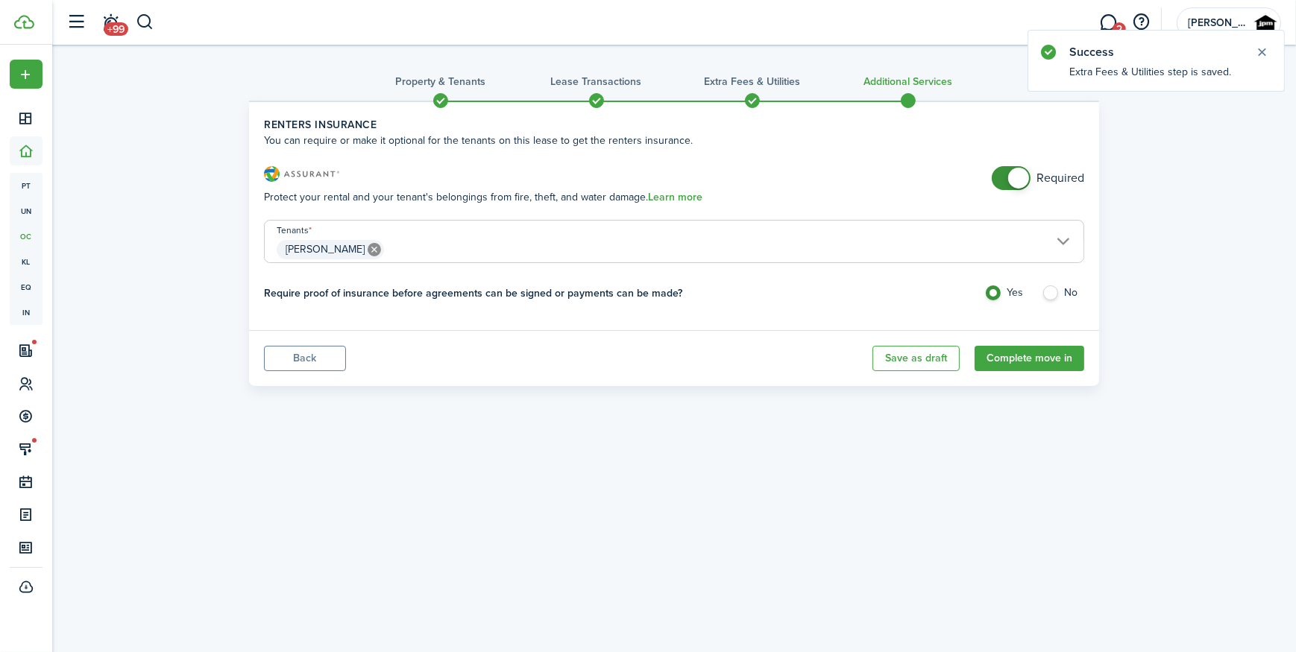
drag, startPoint x: 1004, startPoint y: 163, endPoint x: 1009, endPoint y: 174, distance: 12.7
click at [1005, 163] on lease-classic-insurance "Renters Insurance You can require or make it optional for the tenants on this l…" at bounding box center [674, 216] width 820 height 198
checkbox input "false"
click at [1025, 172] on span at bounding box center [1018, 178] width 21 height 21
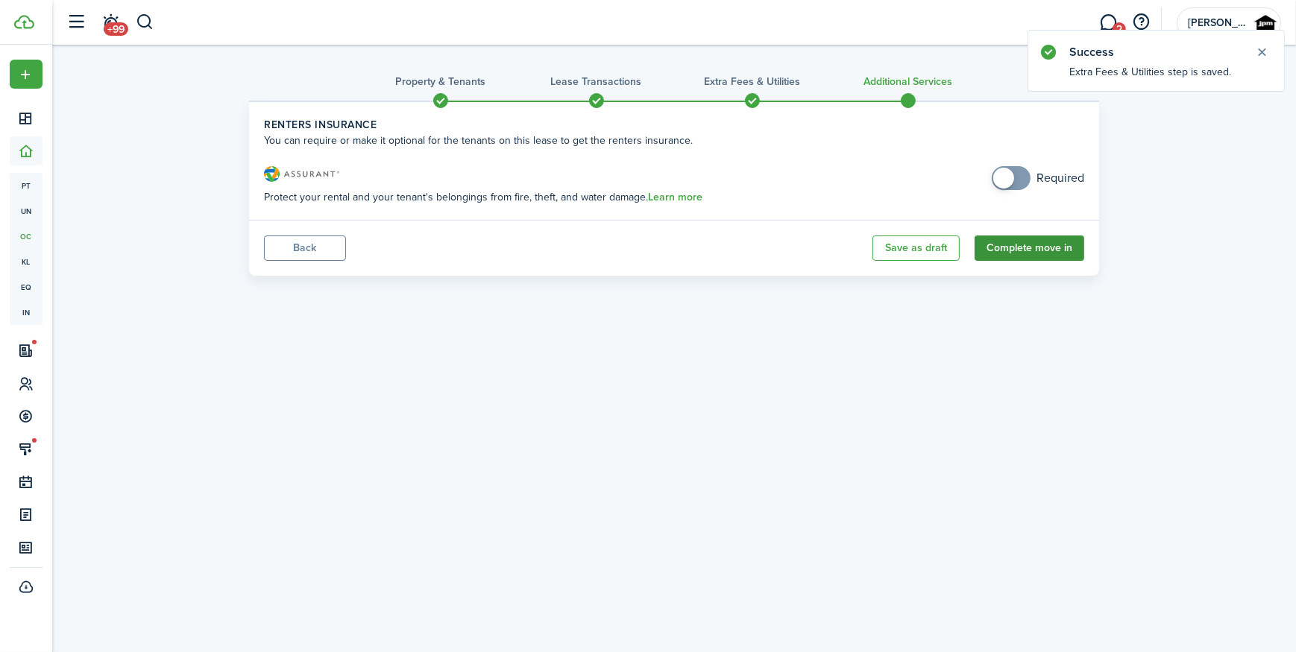
click at [1035, 252] on button "Complete move in" at bounding box center [1029, 248] width 110 height 25
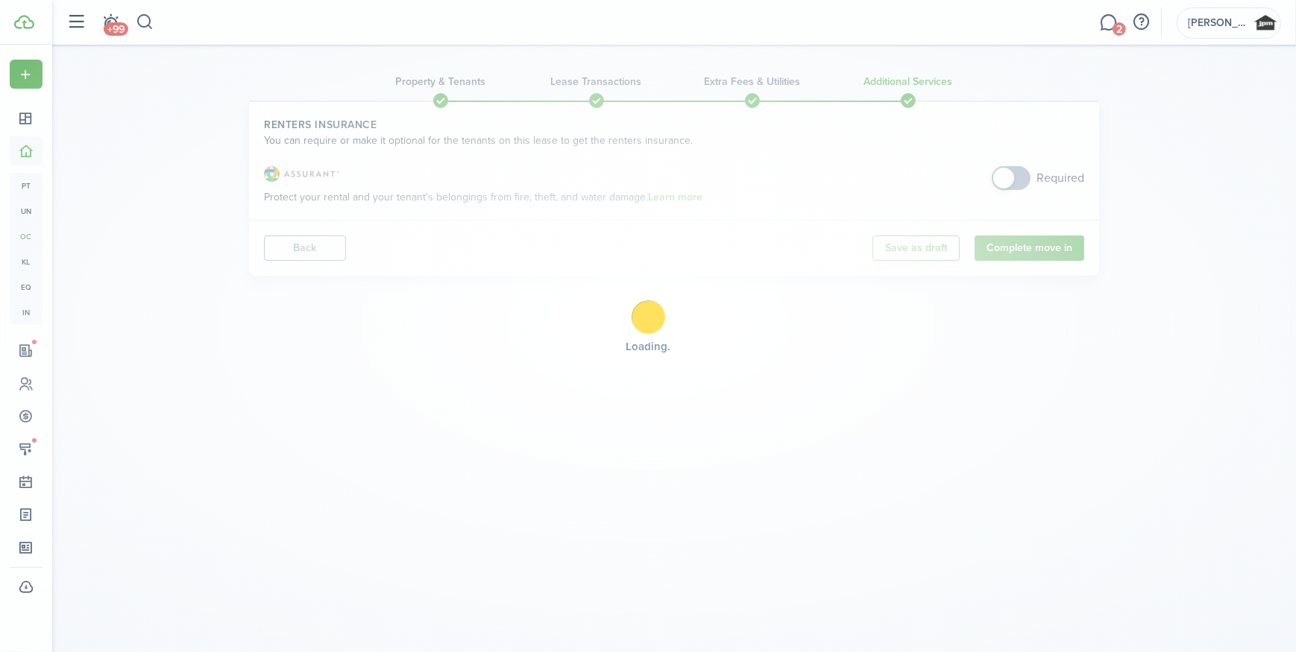
click at [316, 252] on div "Loading" at bounding box center [648, 326] width 1296 height 652
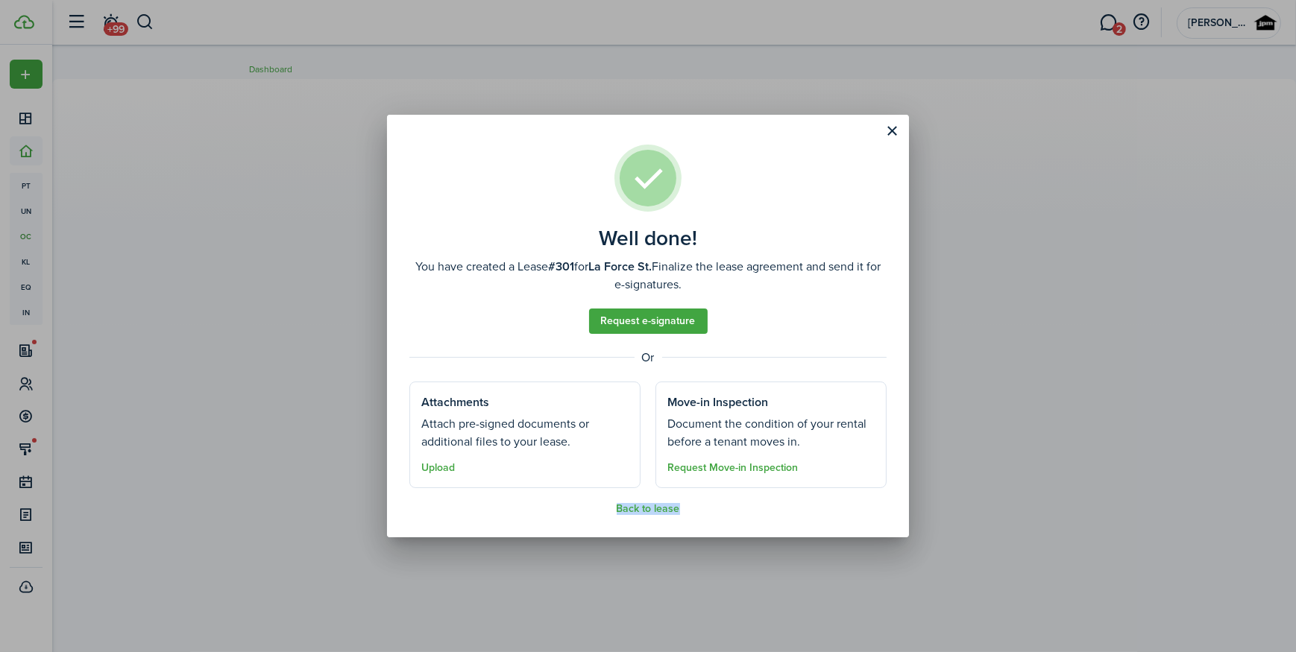
drag, startPoint x: 316, startPoint y: 252, endPoint x: 652, endPoint y: 523, distance: 432.1
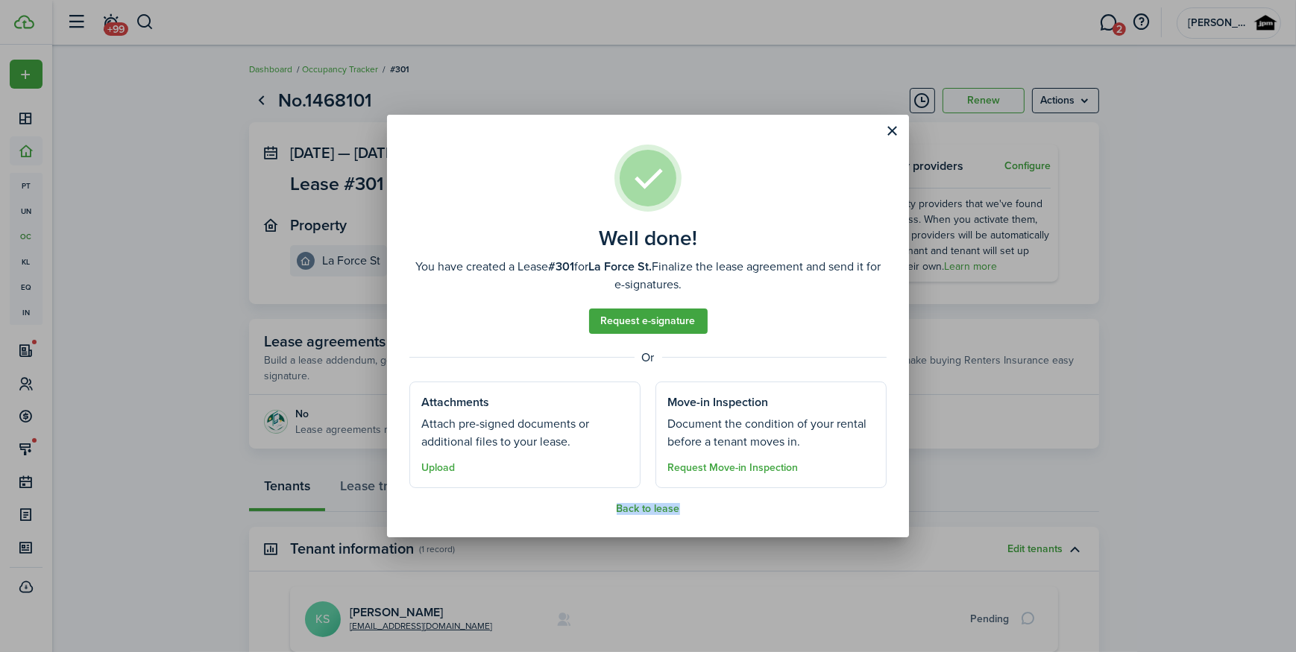
click at [650, 512] on button "Back to lease" at bounding box center [648, 509] width 63 height 12
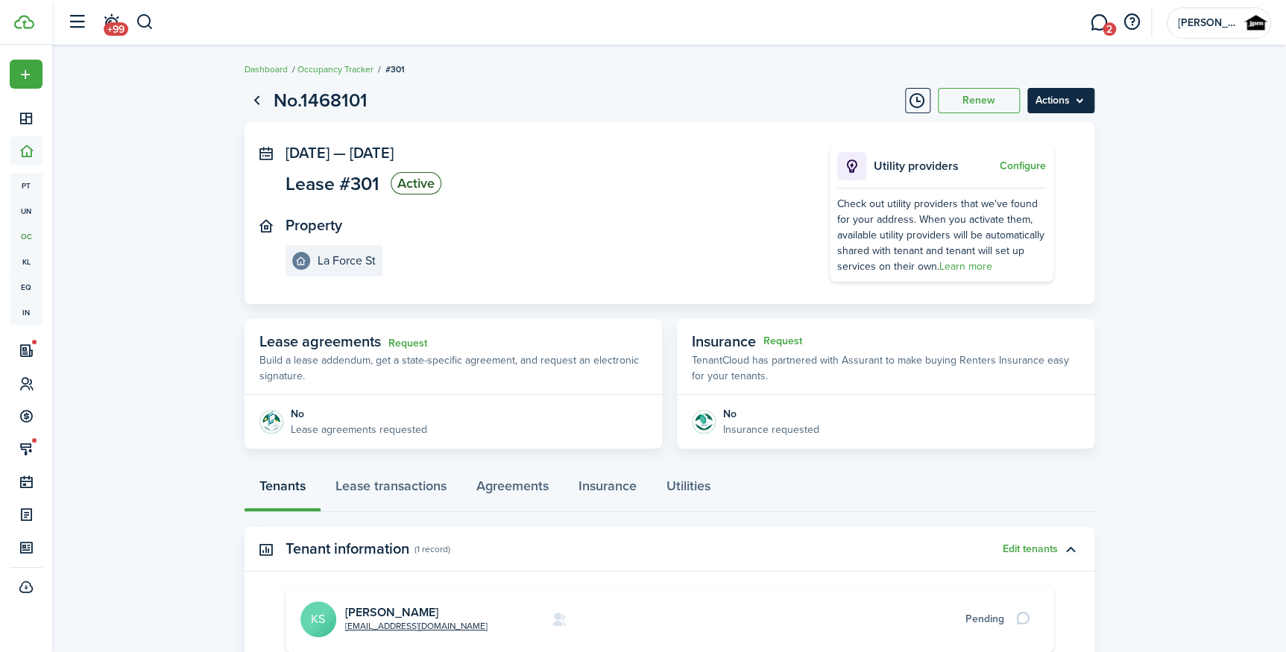
click at [1062, 89] on menu-btn "Actions" at bounding box center [1060, 100] width 67 height 25
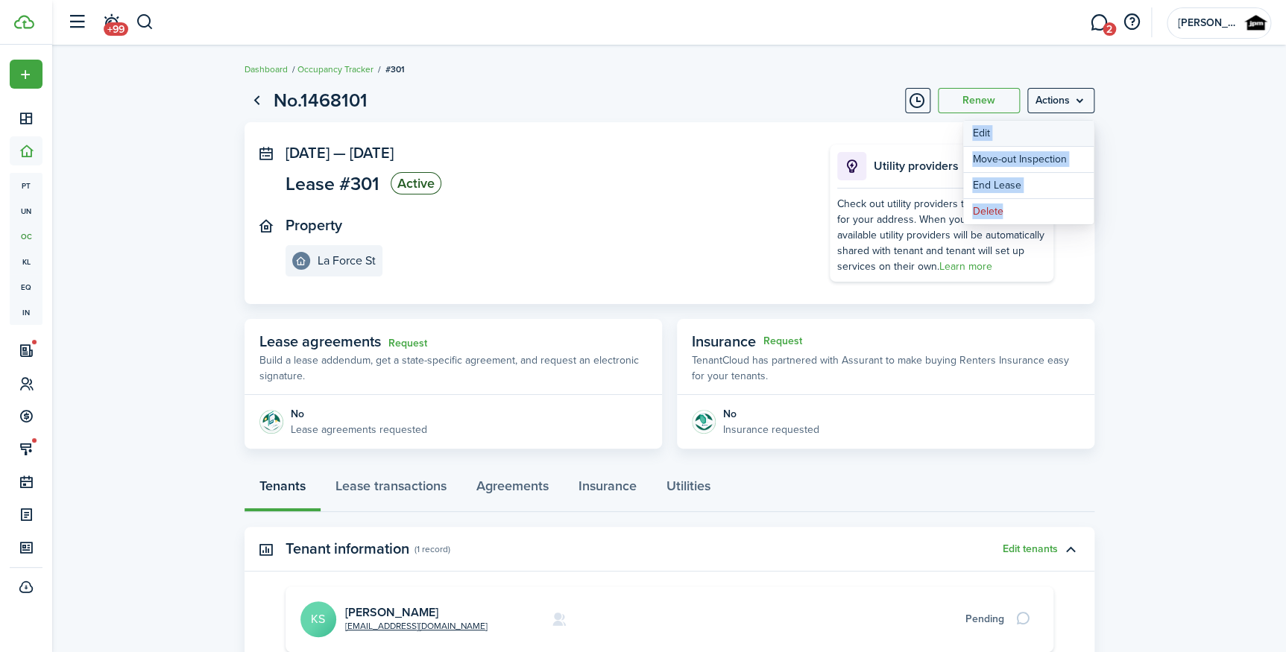
click at [998, 133] on button "Edit" at bounding box center [1028, 133] width 130 height 25
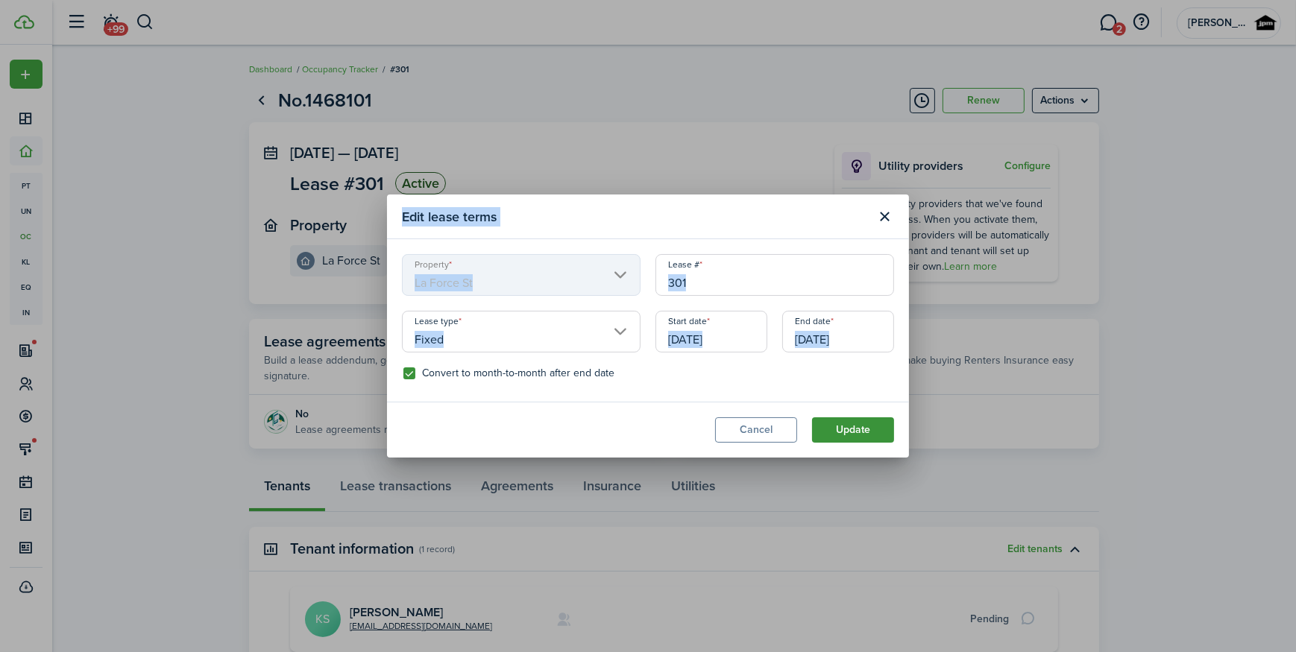
click at [854, 430] on button "Update" at bounding box center [853, 429] width 82 height 25
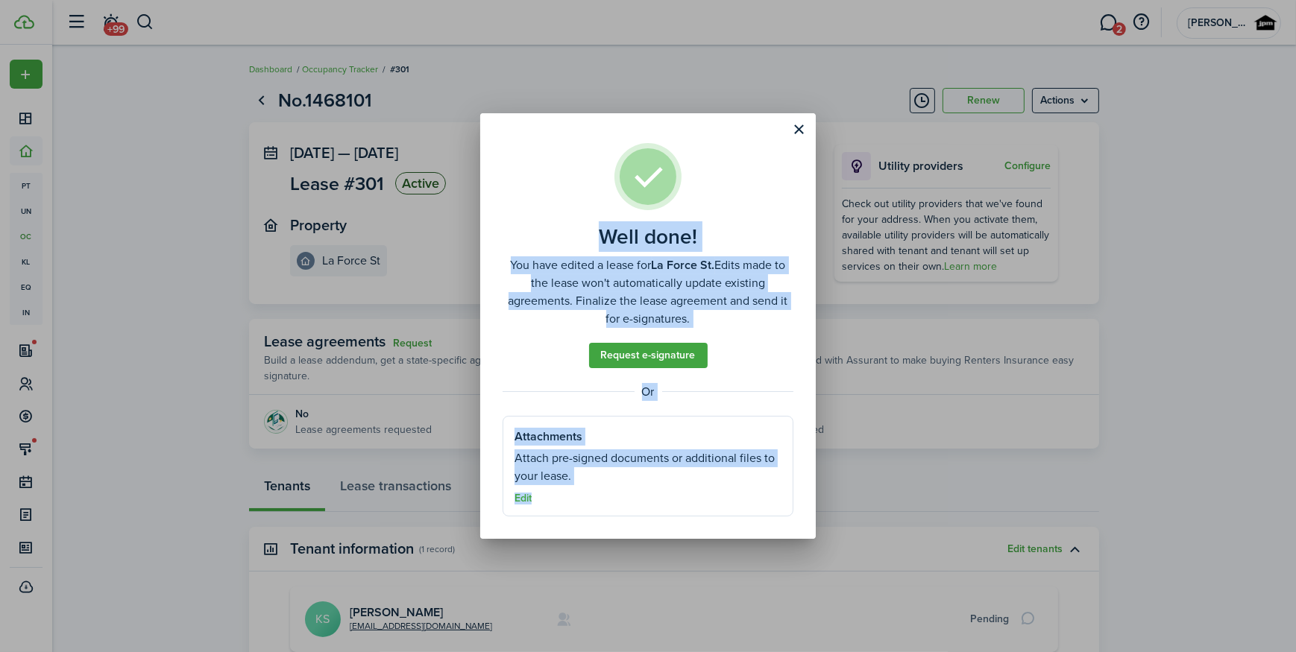
click at [904, 457] on div "Well done! You have edited a lease for La Force St. Edits made to the lease won…" at bounding box center [648, 326] width 1296 height 652
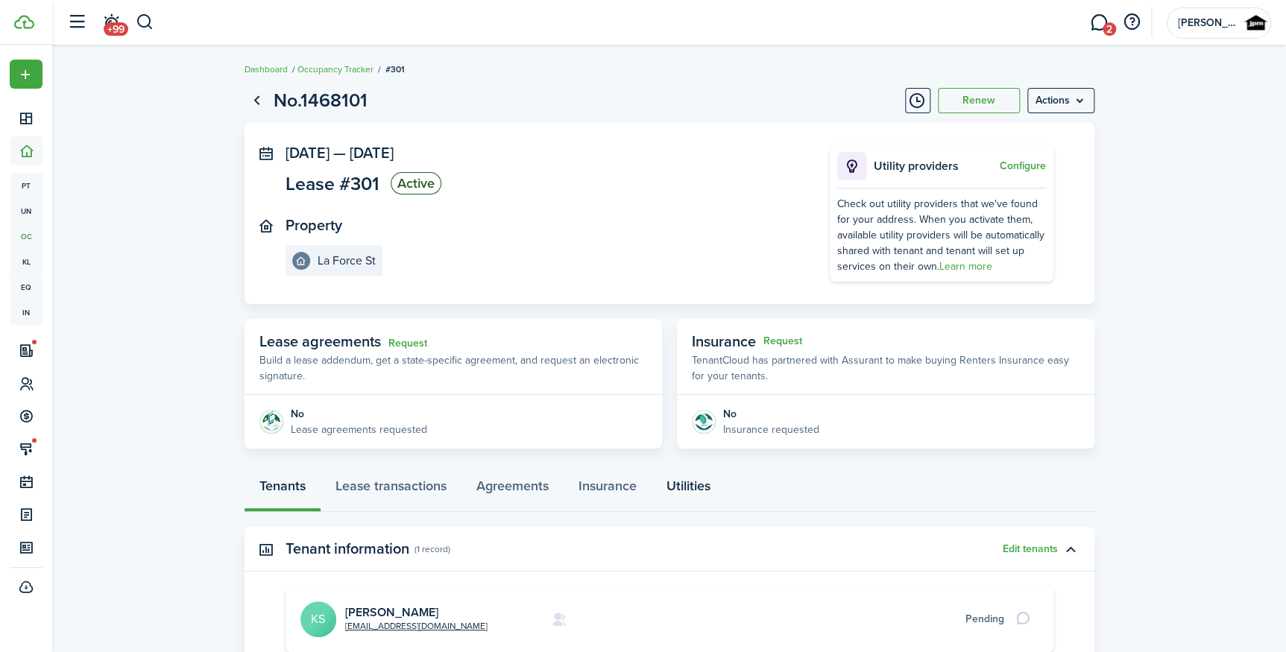
click at [693, 479] on link "Utilities" at bounding box center [689, 489] width 74 height 45
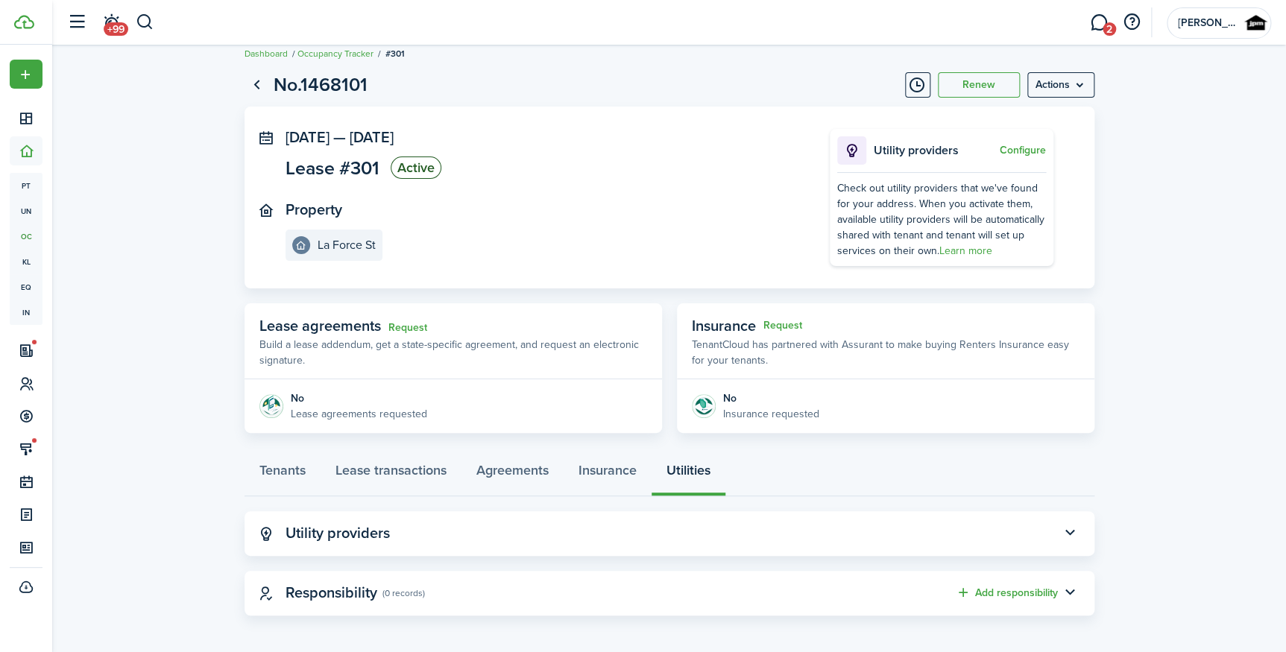
scroll to position [20, 0]
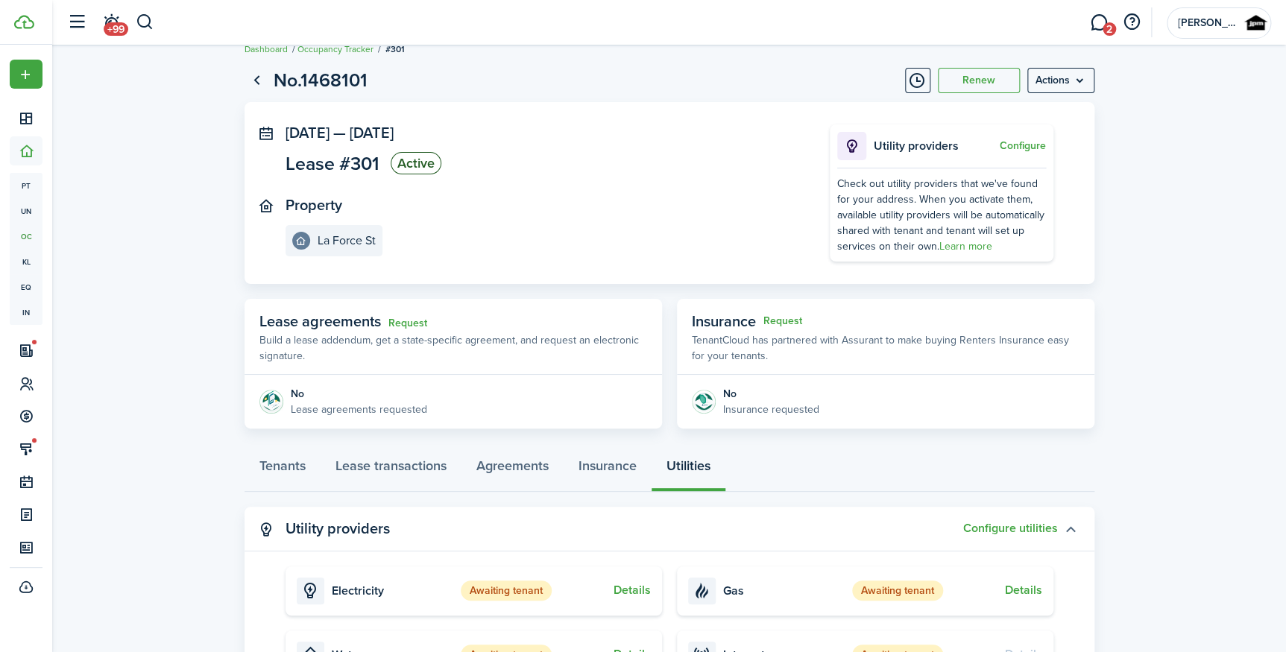
click at [1069, 535] on button "button" at bounding box center [1070, 529] width 25 height 25
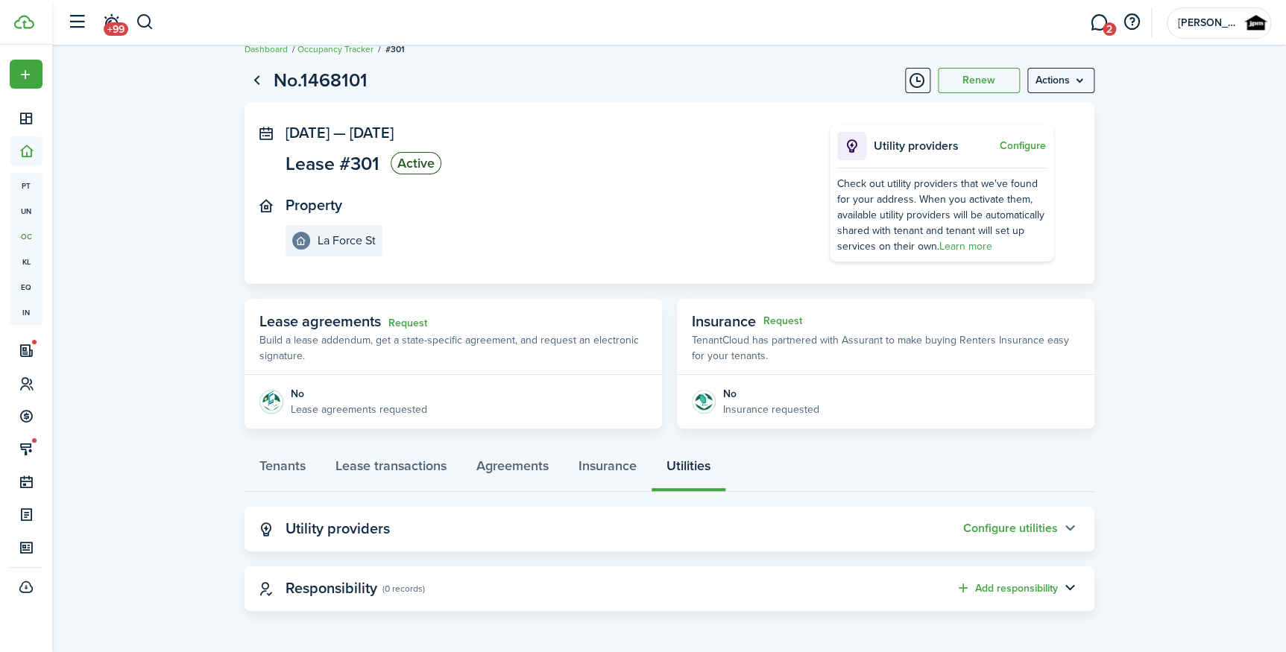
click at [1071, 534] on button "button" at bounding box center [1070, 529] width 25 height 25
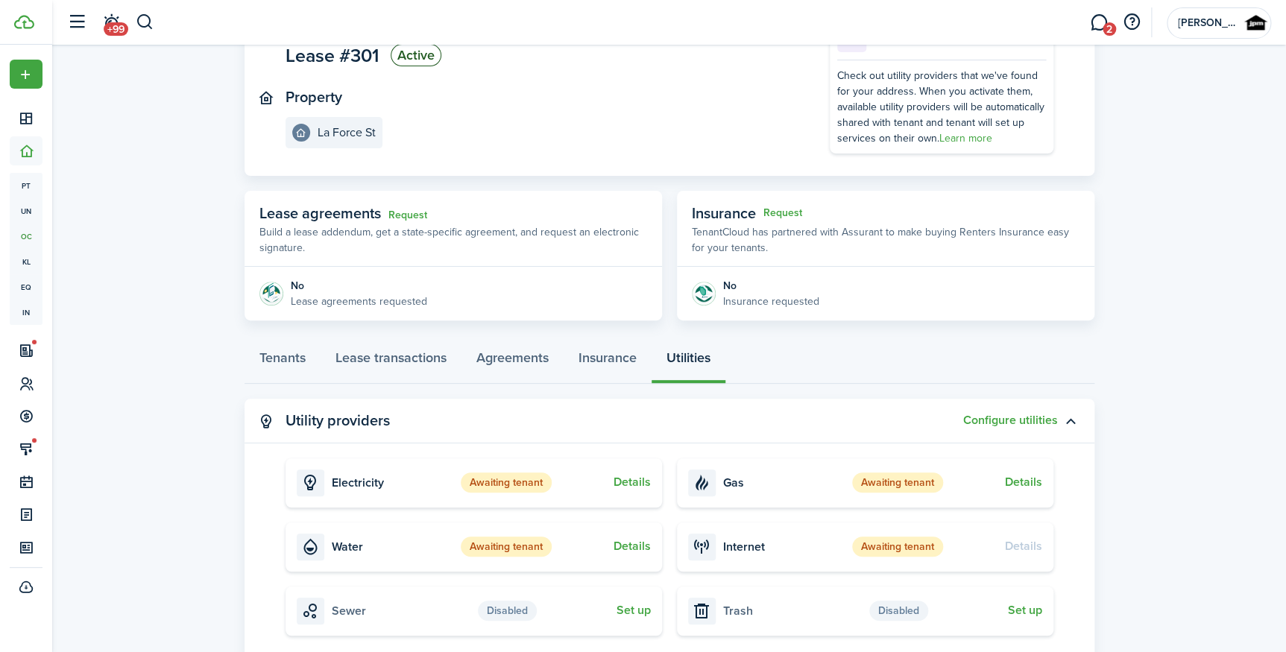
scroll to position [156, 0]
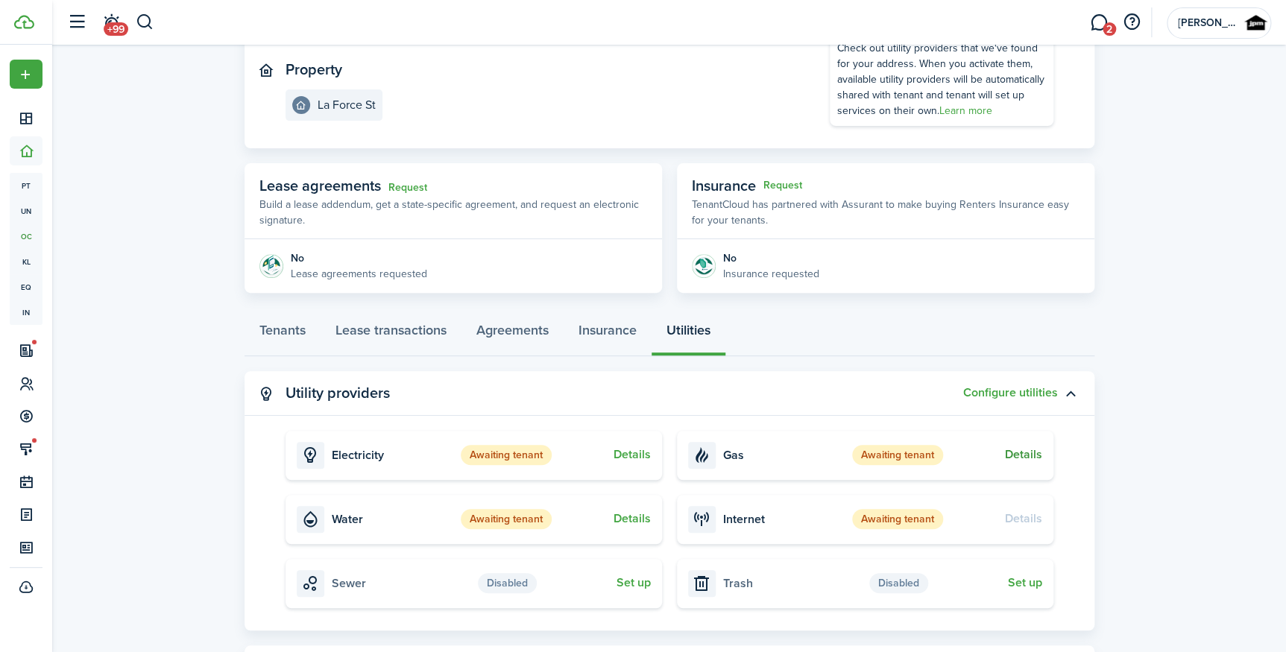
click at [1018, 460] on button "Details" at bounding box center [1023, 454] width 37 height 13
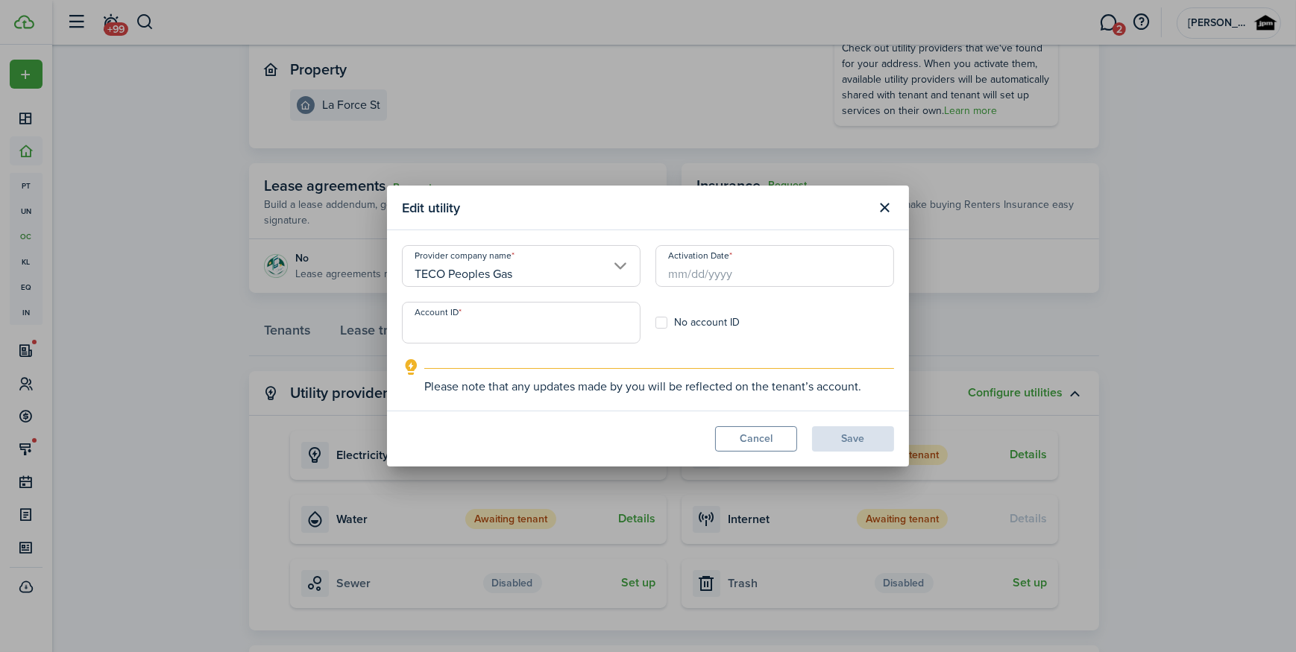
click at [581, 264] on input "TECO Peoples Gas" at bounding box center [521, 266] width 239 height 42
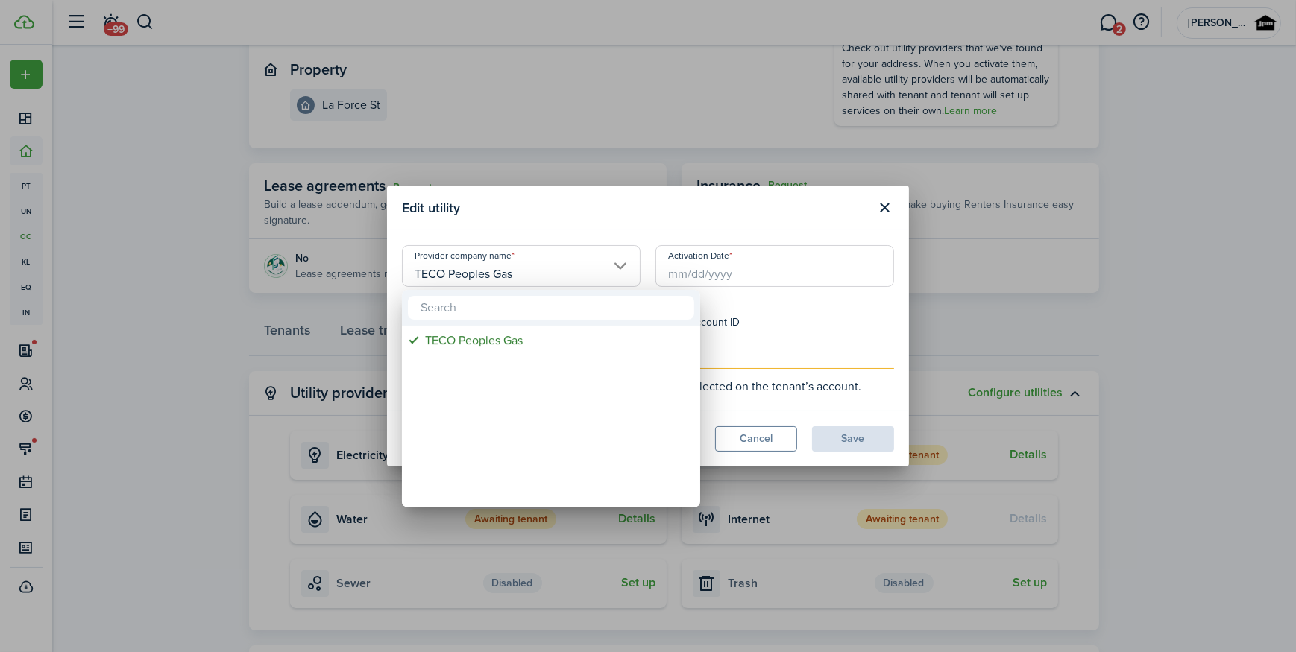
click at [757, 319] on div at bounding box center [648, 326] width 1534 height 891
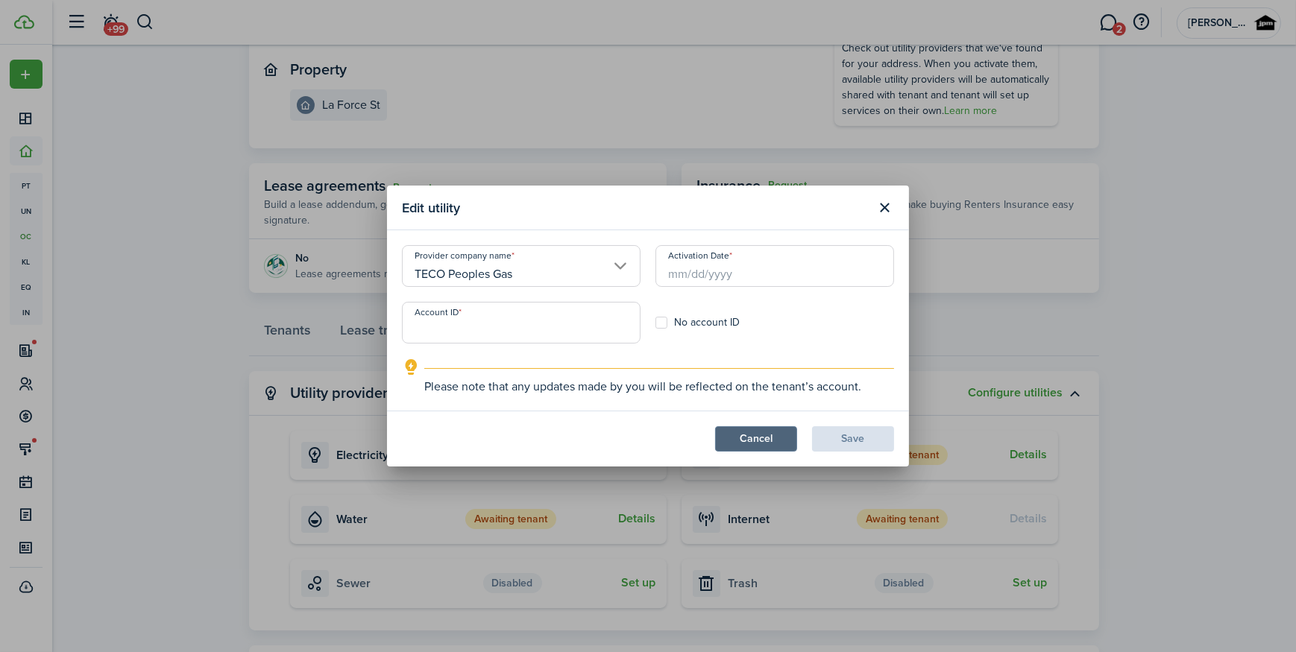
click at [746, 432] on button "Cancel" at bounding box center [756, 438] width 82 height 25
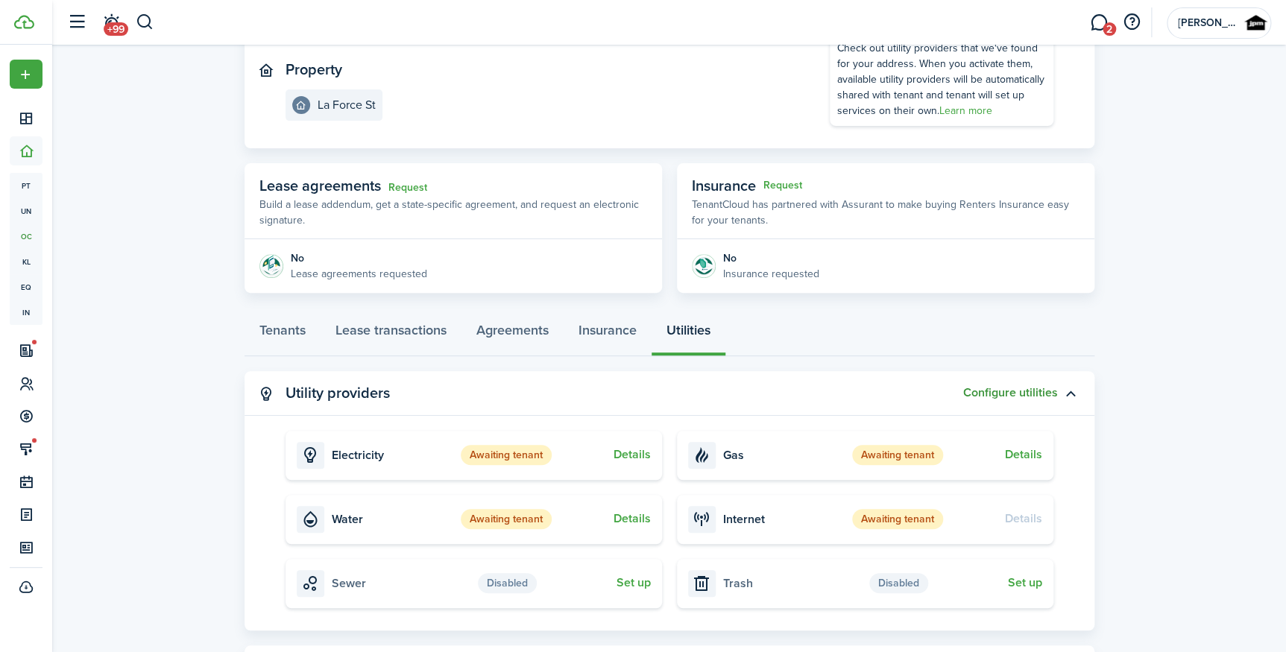
click at [1046, 386] on button "Configure utilities" at bounding box center [1010, 392] width 95 height 13
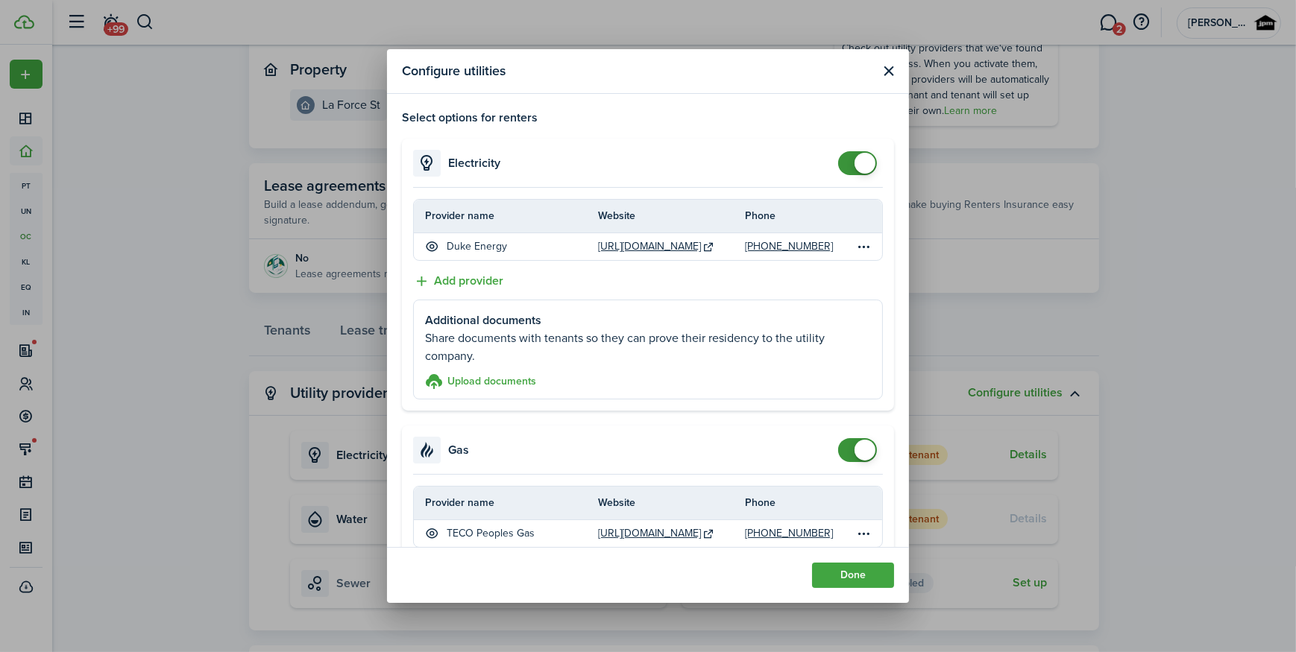
checkbox input "false"
click at [857, 164] on span at bounding box center [864, 163] width 21 height 21
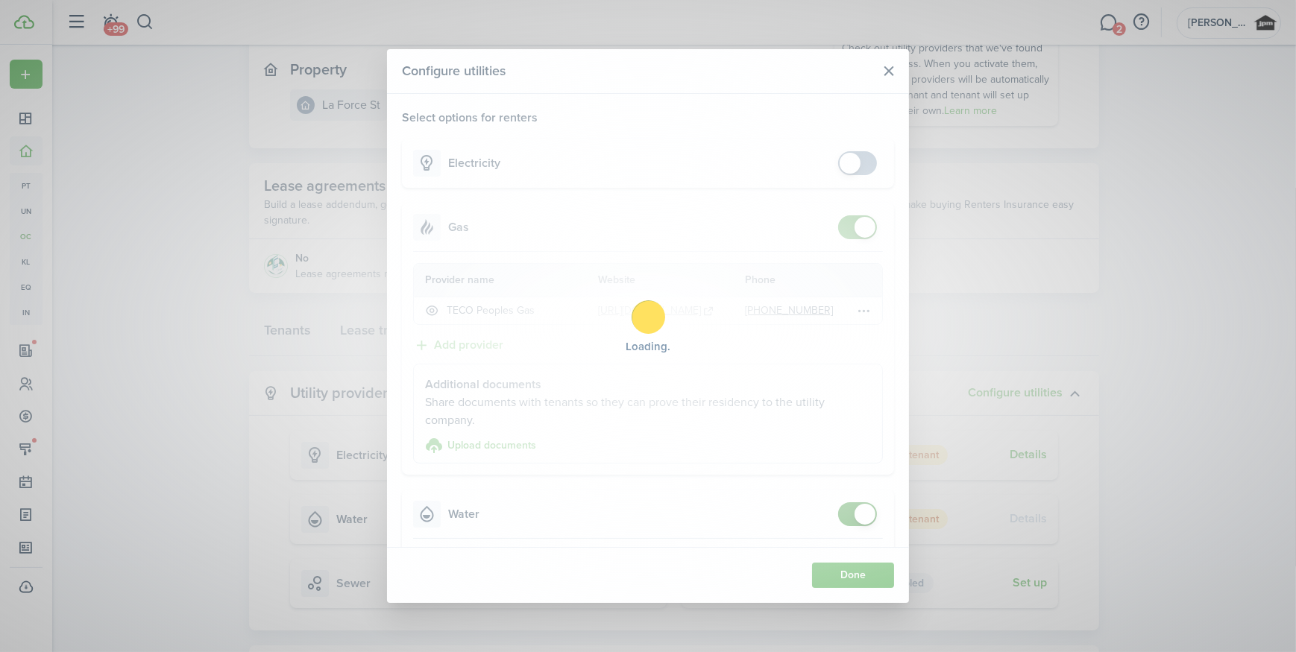
click at [847, 226] on div "Loading" at bounding box center [648, 326] width 1296 height 652
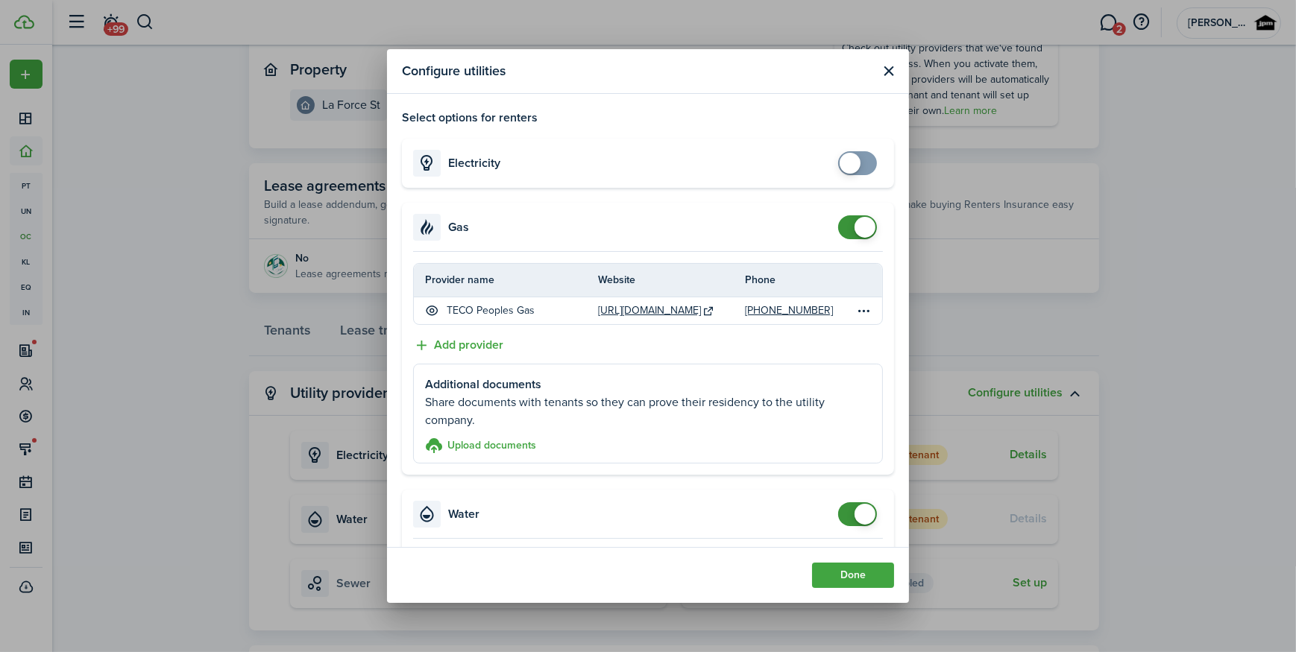
checkbox input "false"
click at [854, 226] on span at bounding box center [864, 227] width 21 height 21
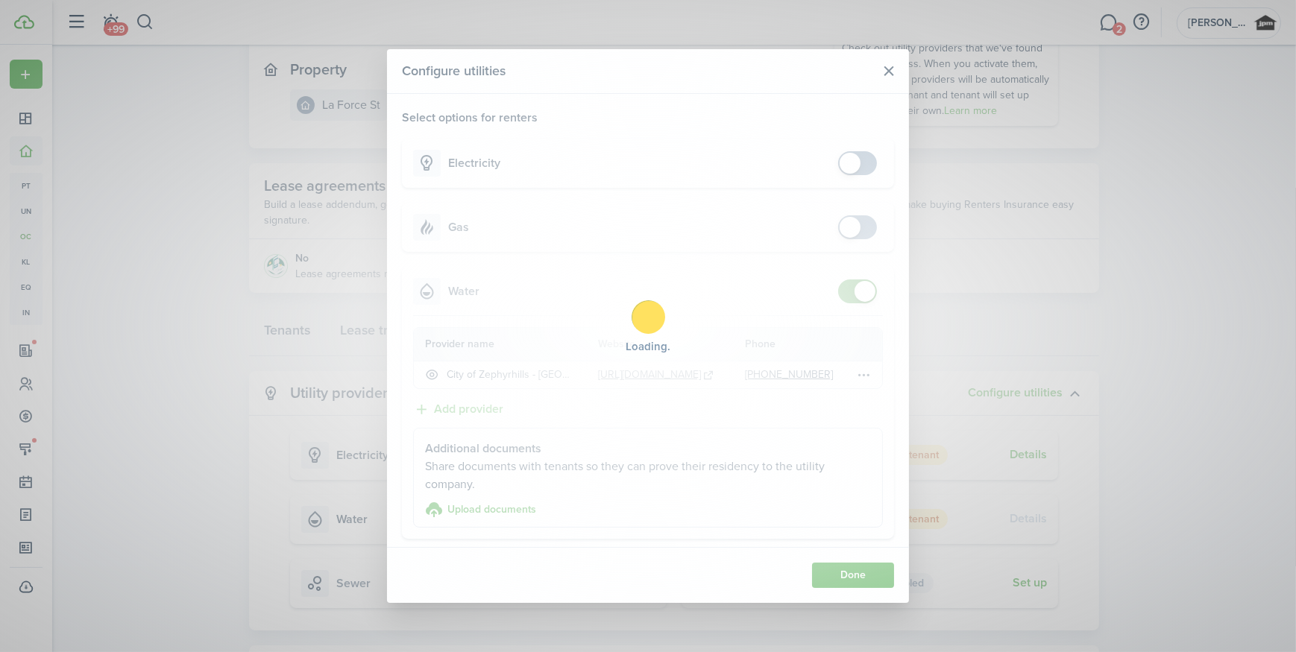
click at [831, 296] on div "Loading" at bounding box center [648, 326] width 1296 height 652
click at [841, 291] on div "Loading" at bounding box center [648, 326] width 1296 height 652
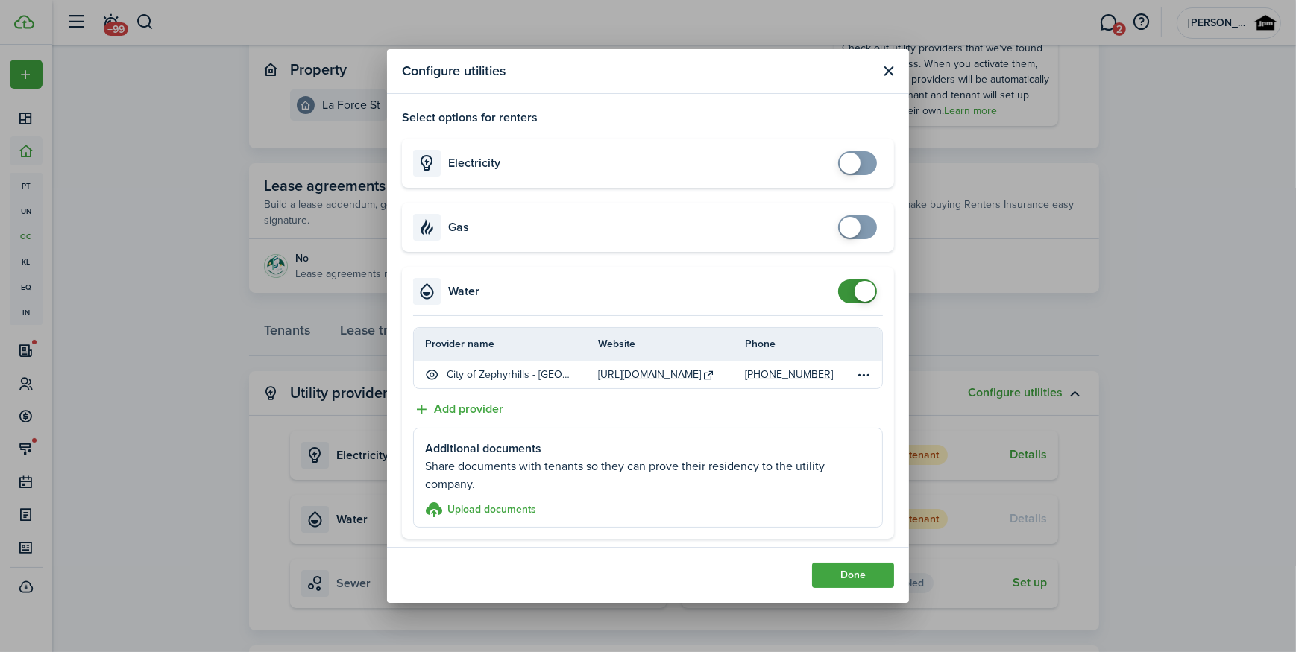
checkbox input "false"
click at [850, 284] on span at bounding box center [857, 292] width 15 height 24
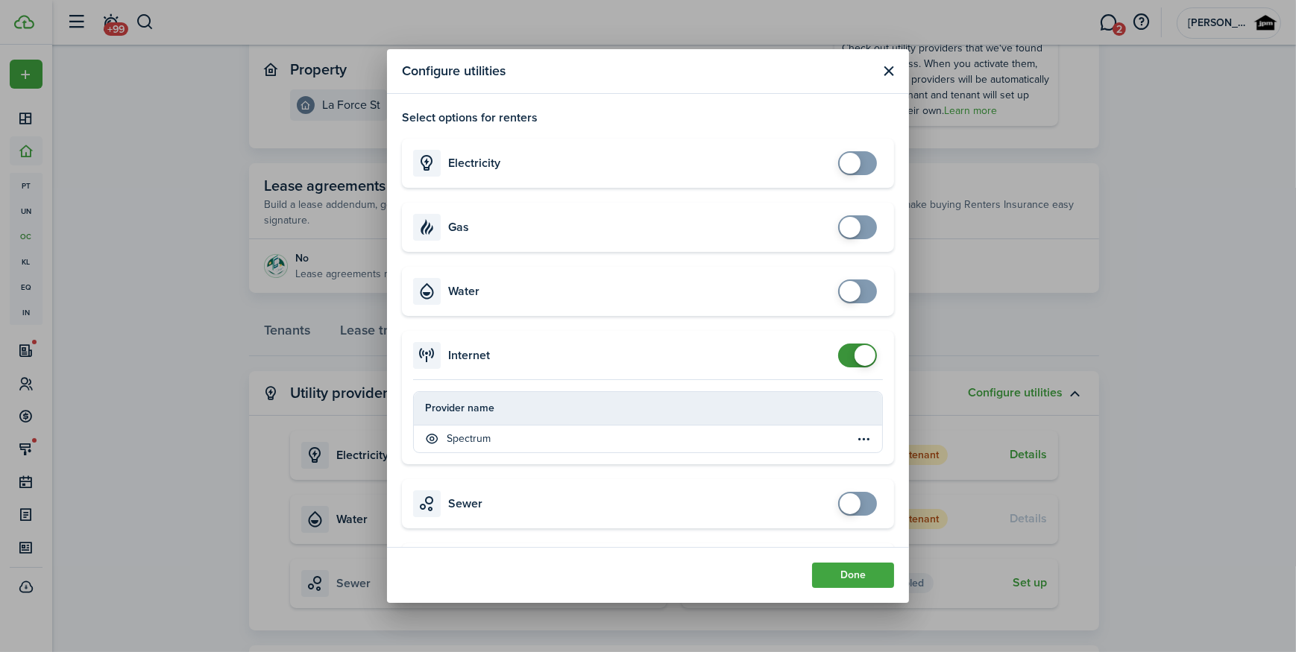
checkbox input "false"
click at [850, 353] on span at bounding box center [857, 356] width 15 height 24
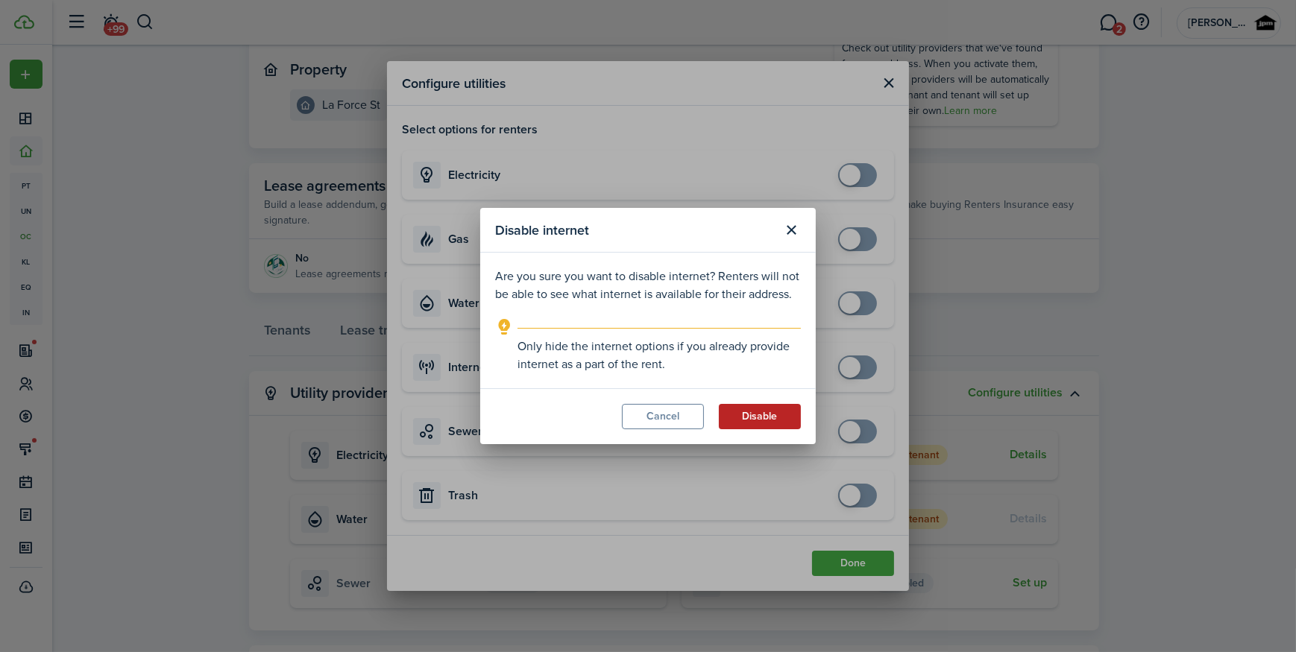
click at [781, 412] on button "Disable" at bounding box center [760, 416] width 82 height 25
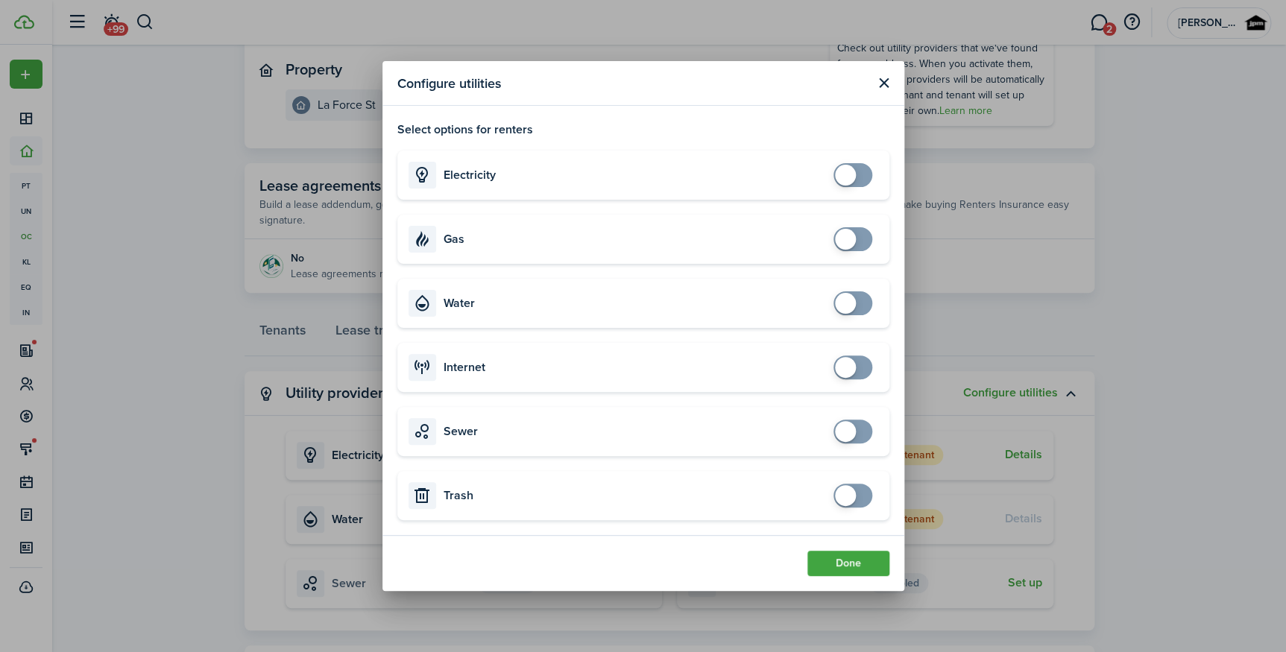
click at [846, 576] on modal-footer "Done" at bounding box center [643, 563] width 522 height 56
click at [846, 570] on button "Done" at bounding box center [848, 563] width 82 height 25
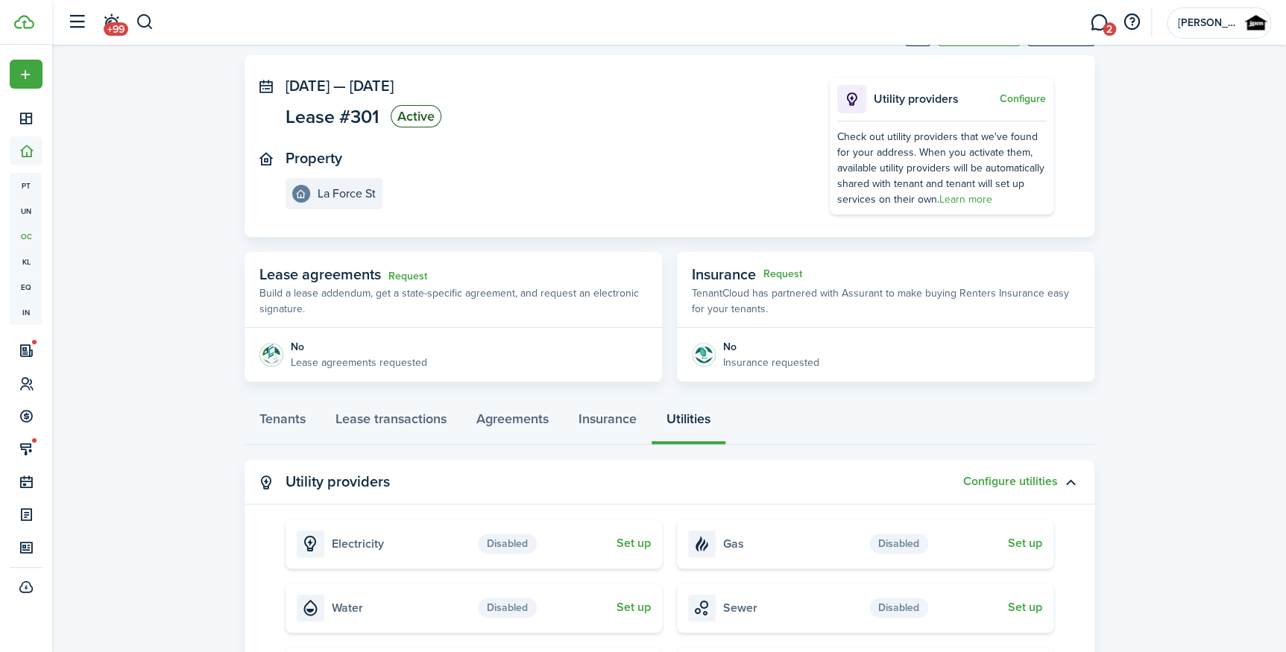
scroll to position [0, 0]
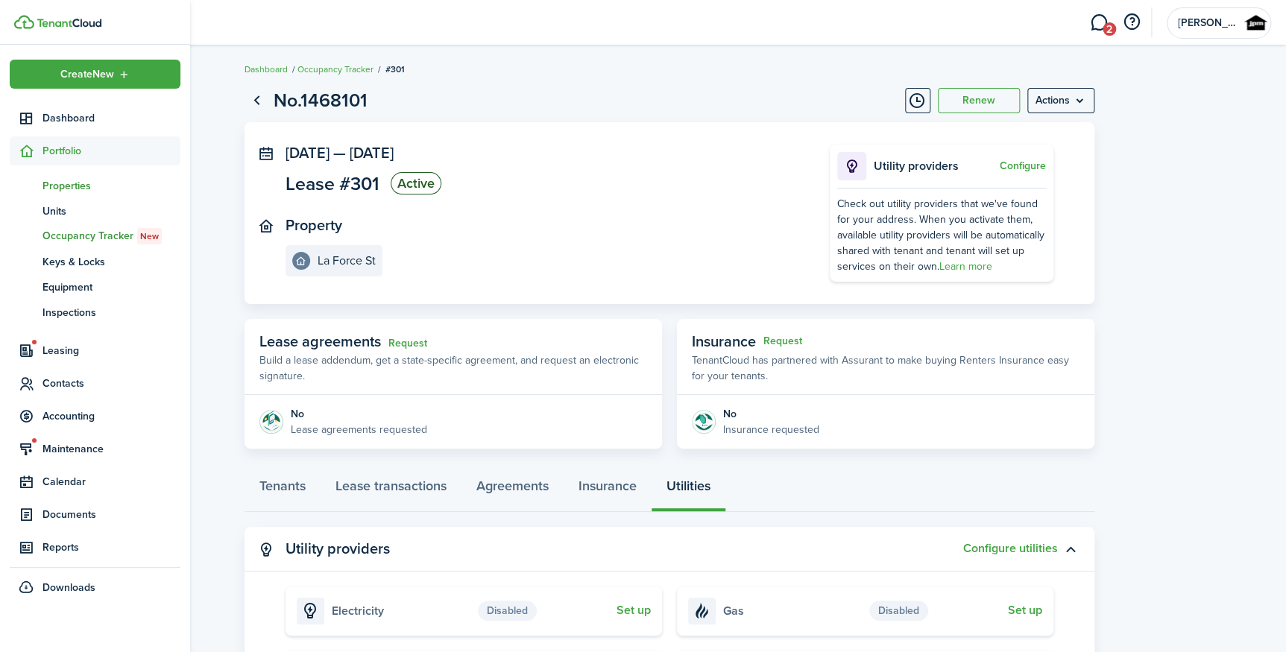
click at [84, 186] on span "Properties" at bounding box center [111, 186] width 138 height 16
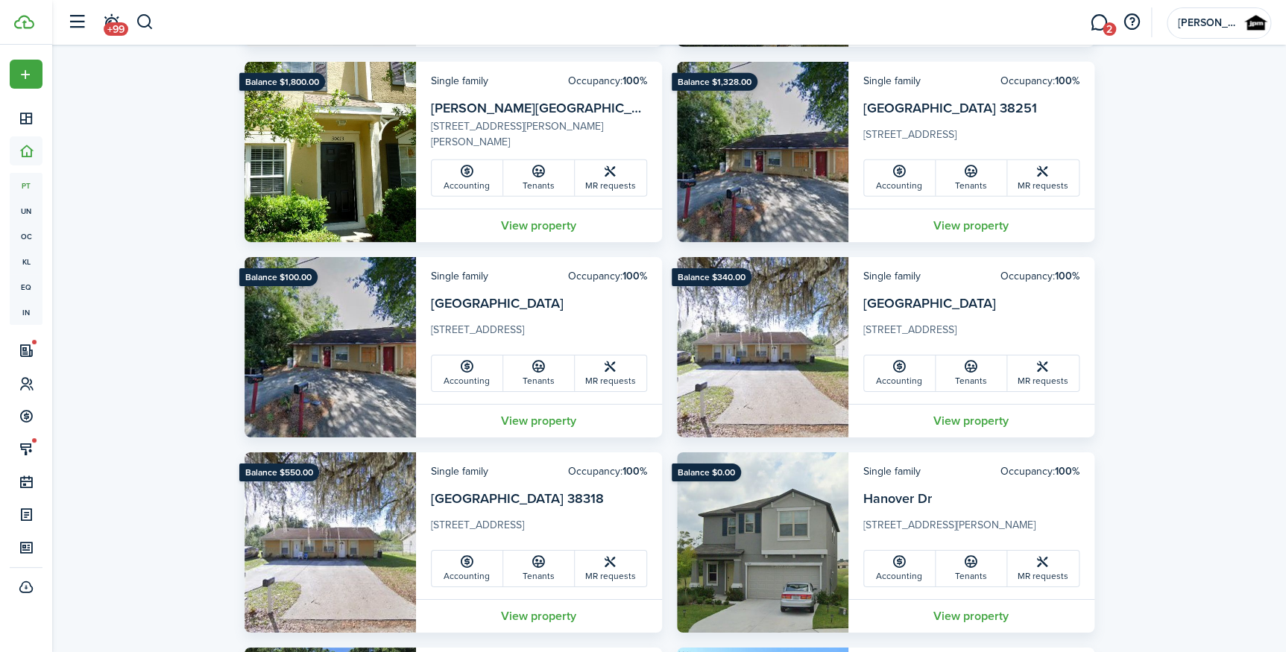
scroll to position [2036, 0]
